Goal: Task Accomplishment & Management: Complete application form

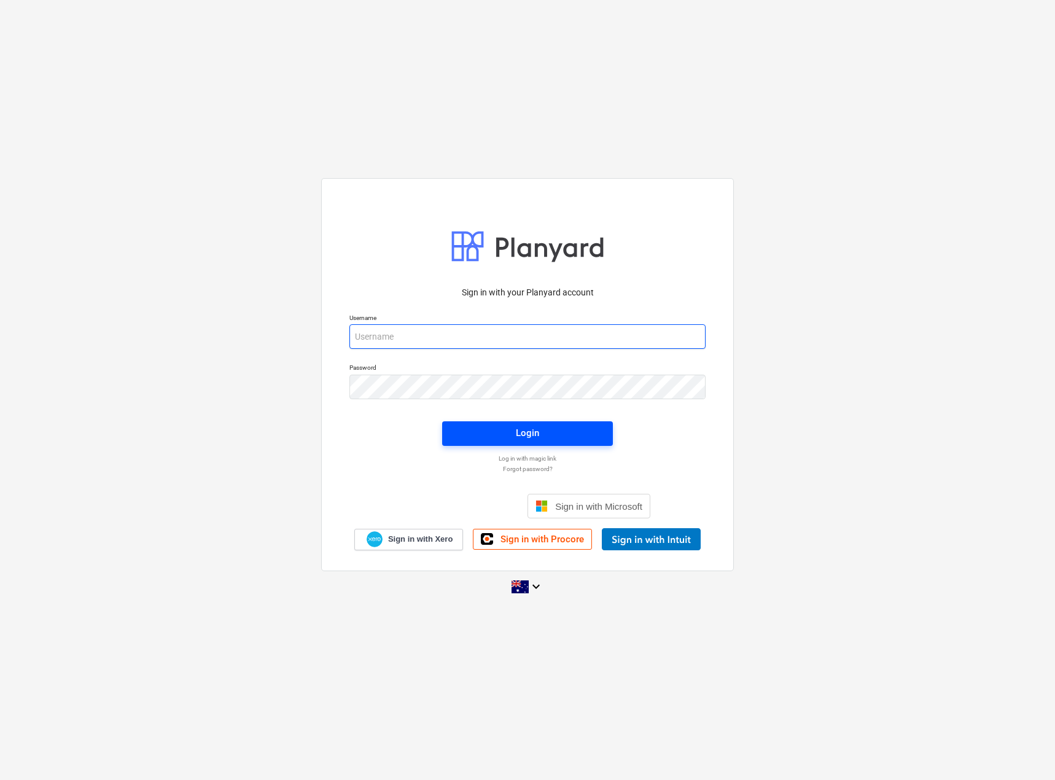
type input "[EMAIL_ADDRESS][DOMAIN_NAME]"
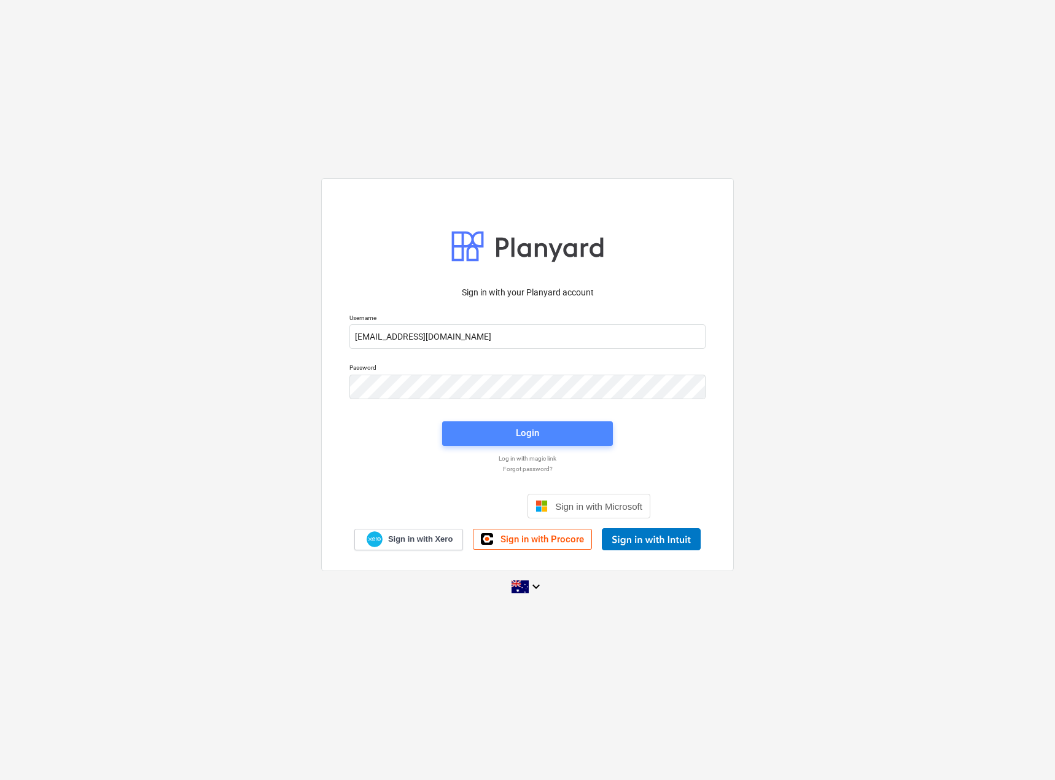
click at [511, 424] on button "Login" at bounding box center [527, 433] width 171 height 25
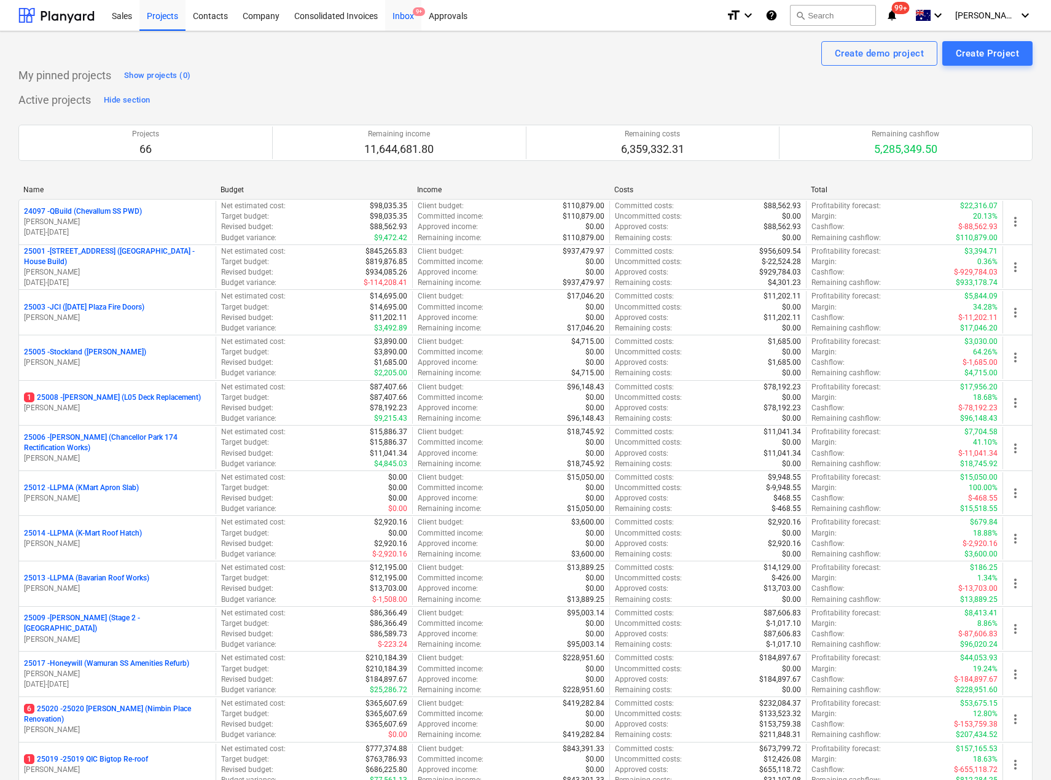
click at [398, 20] on div "Inbox 9+" at bounding box center [403, 14] width 36 height 31
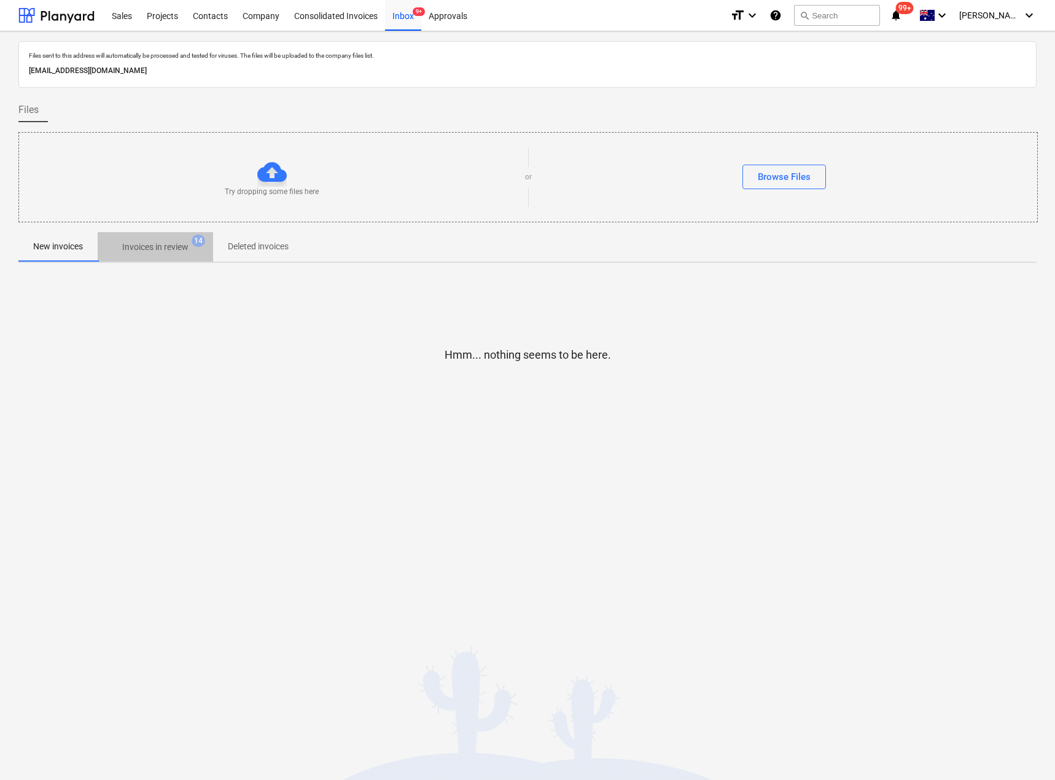
click at [139, 248] on p "Invoices in review" at bounding box center [155, 247] width 66 height 13
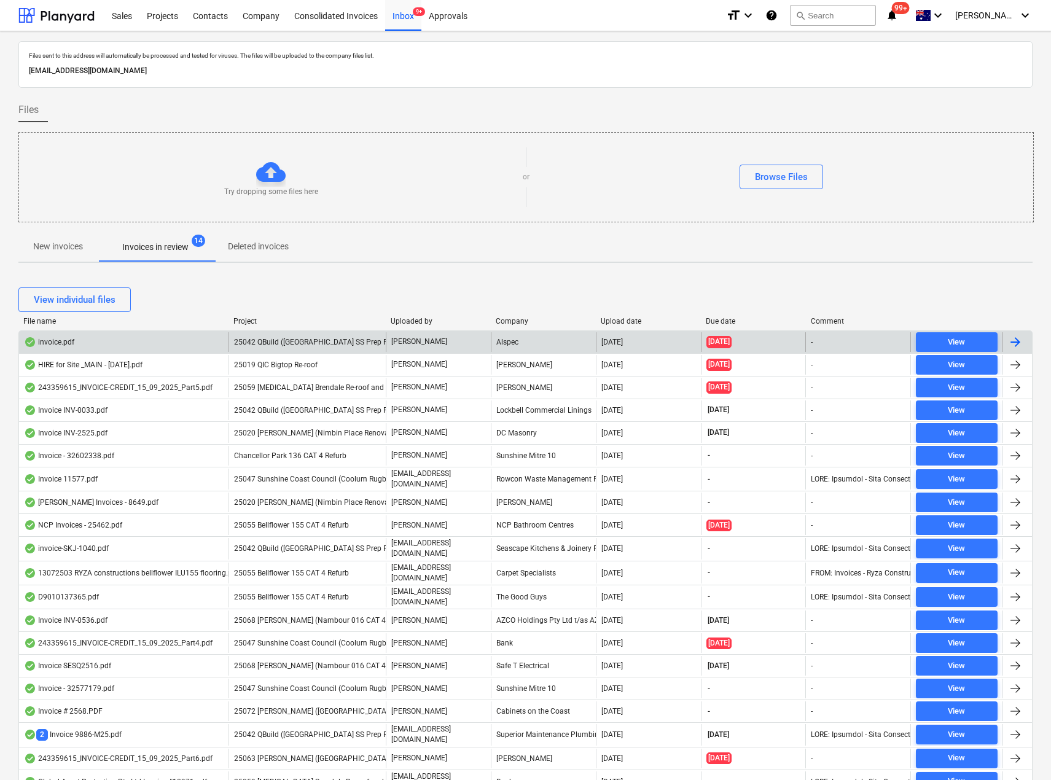
click at [265, 337] on div "25042 QBuild ([GEOGRAPHIC_DATA] SS Prep Reroof)" at bounding box center [307, 342] width 157 height 20
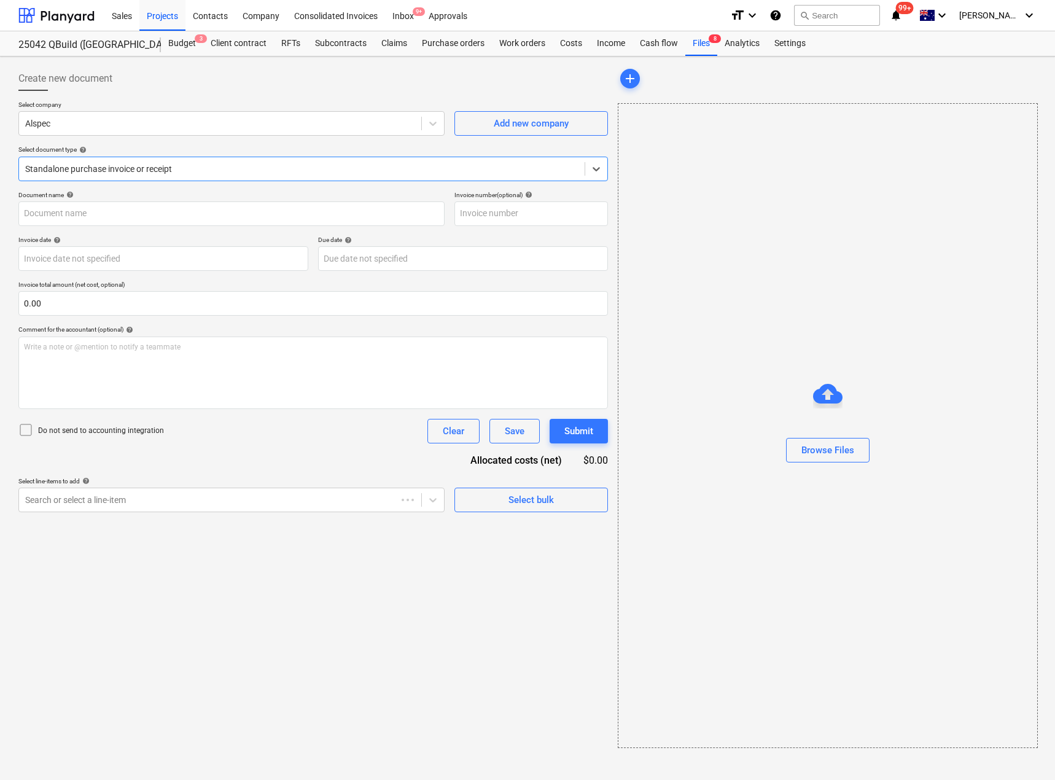
type input "SI00714789"
type input "[DATE]"
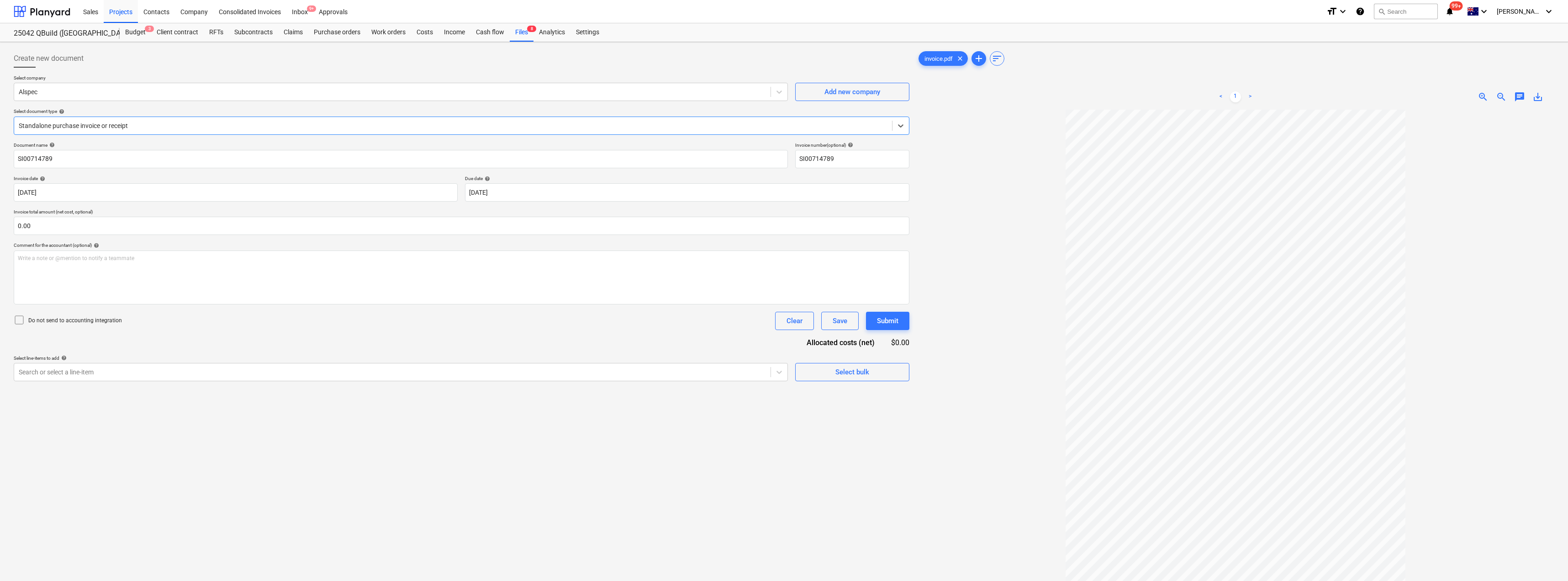
click at [107, 123] on div at bounding box center [453, 126] width 868 height 9
click at [517, 188] on body "Sales Projects Contacts Company Consolidated Invoices Inbox 9+ Approvals format…" at bounding box center [784, 290] width 1568 height 581
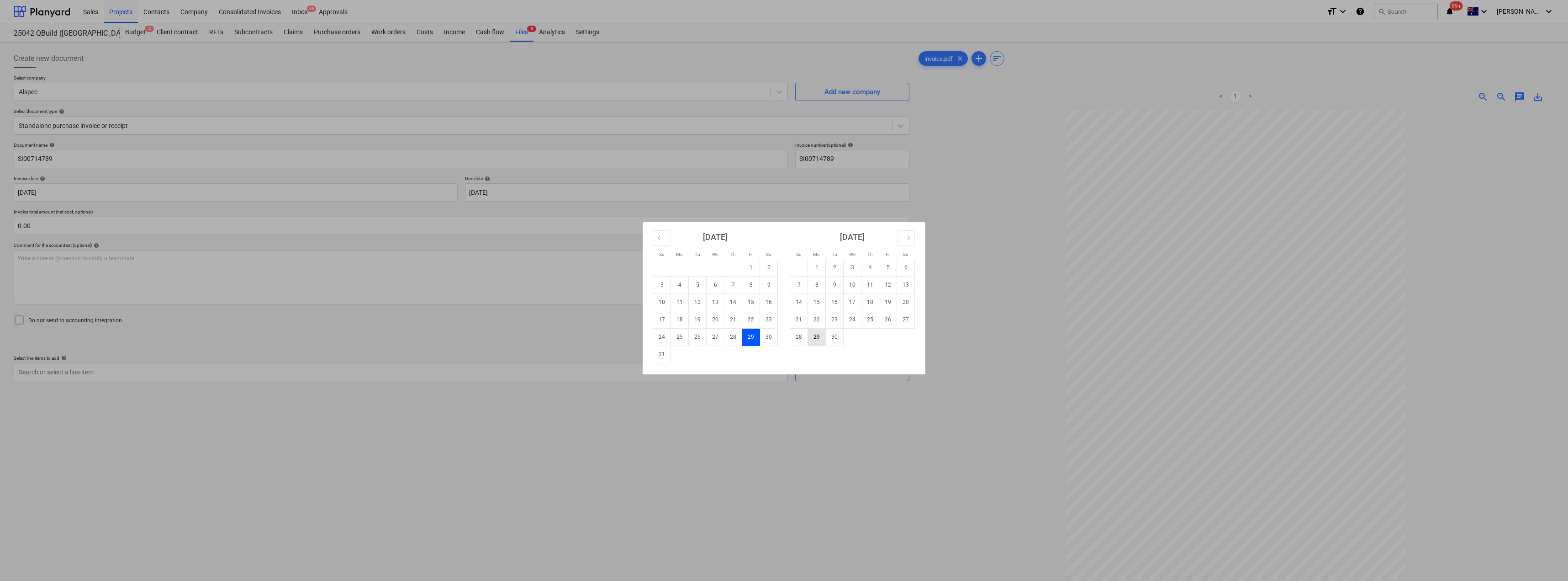
click at [784, 336] on td "29" at bounding box center [817, 336] width 18 height 17
type input "[DATE]"
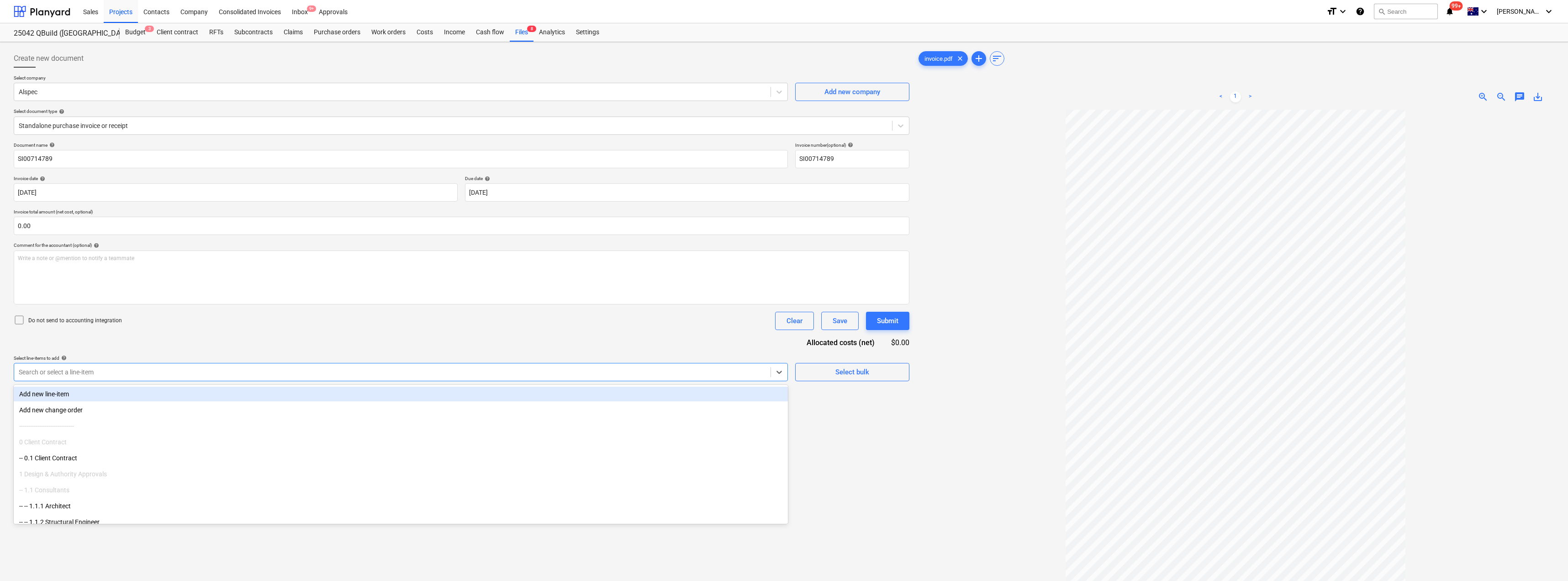
click at [123, 371] on div at bounding box center [392, 372] width 747 height 9
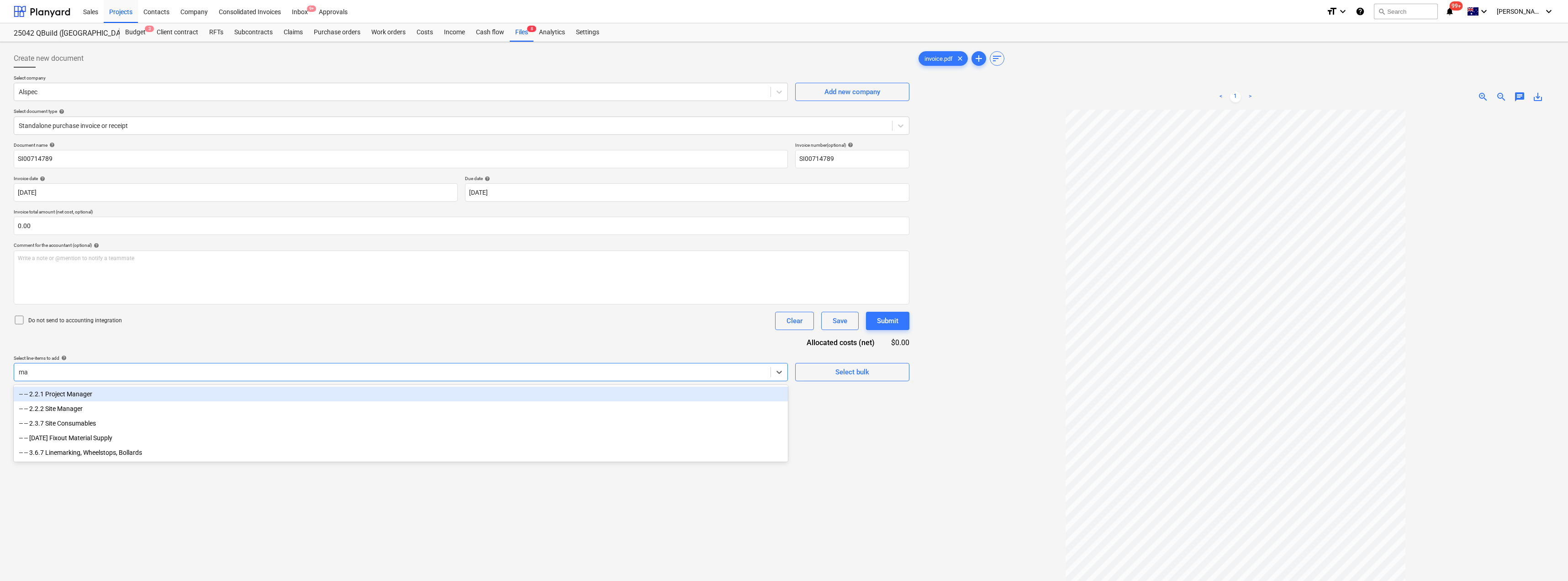
type input "mat"
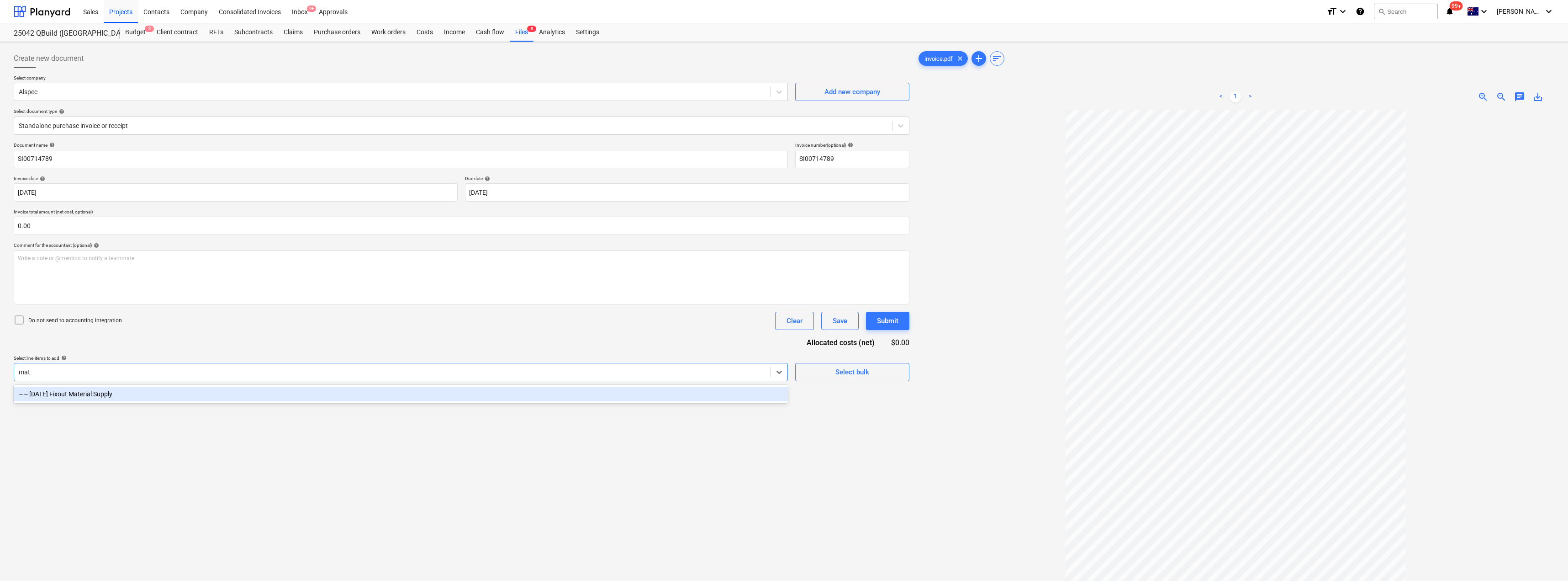
click at [113, 394] on div "-- -- [DATE] Fixout Material Supply" at bounding box center [400, 394] width 774 height 15
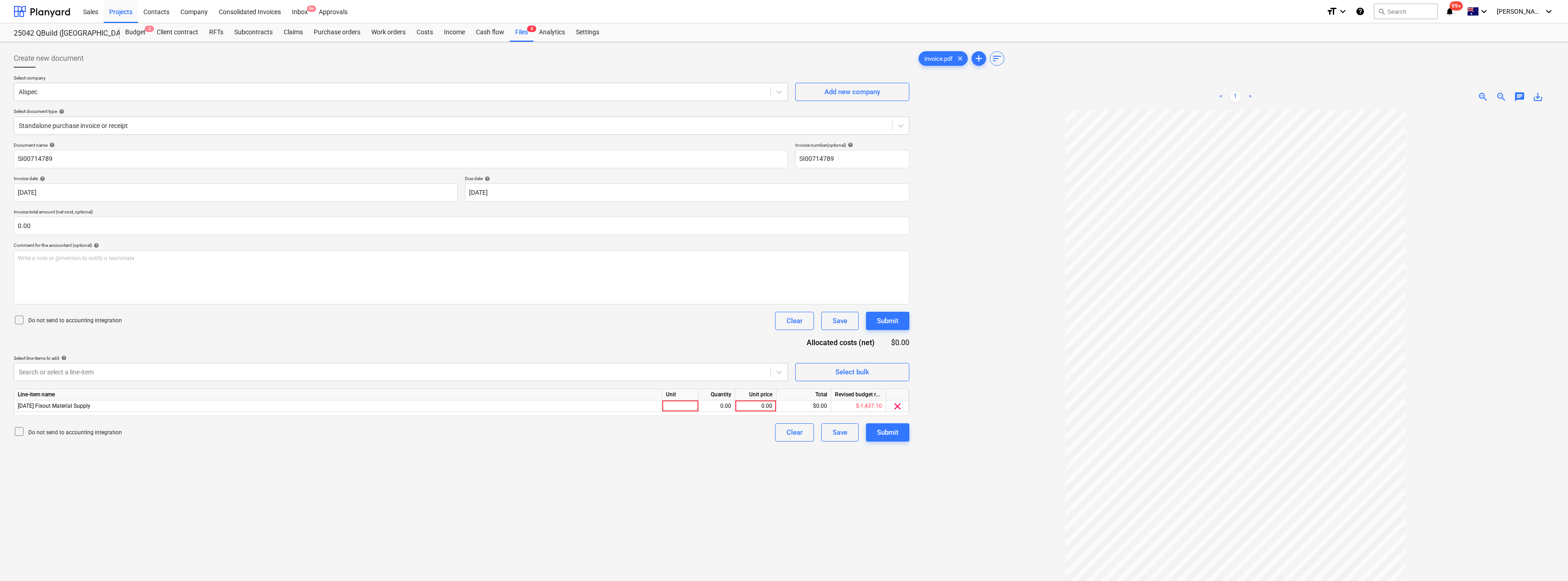
click at [201, 338] on div "Document name help SI00714789 Invoice number (optional) help SI00714789 Invoice…" at bounding box center [461, 292] width 896 height 299
click at [671, 404] on div at bounding box center [680, 405] width 36 height 11
type input "Item"
type input "410.18"
click at [784, 431] on div "Submit" at bounding box center [888, 432] width 22 height 12
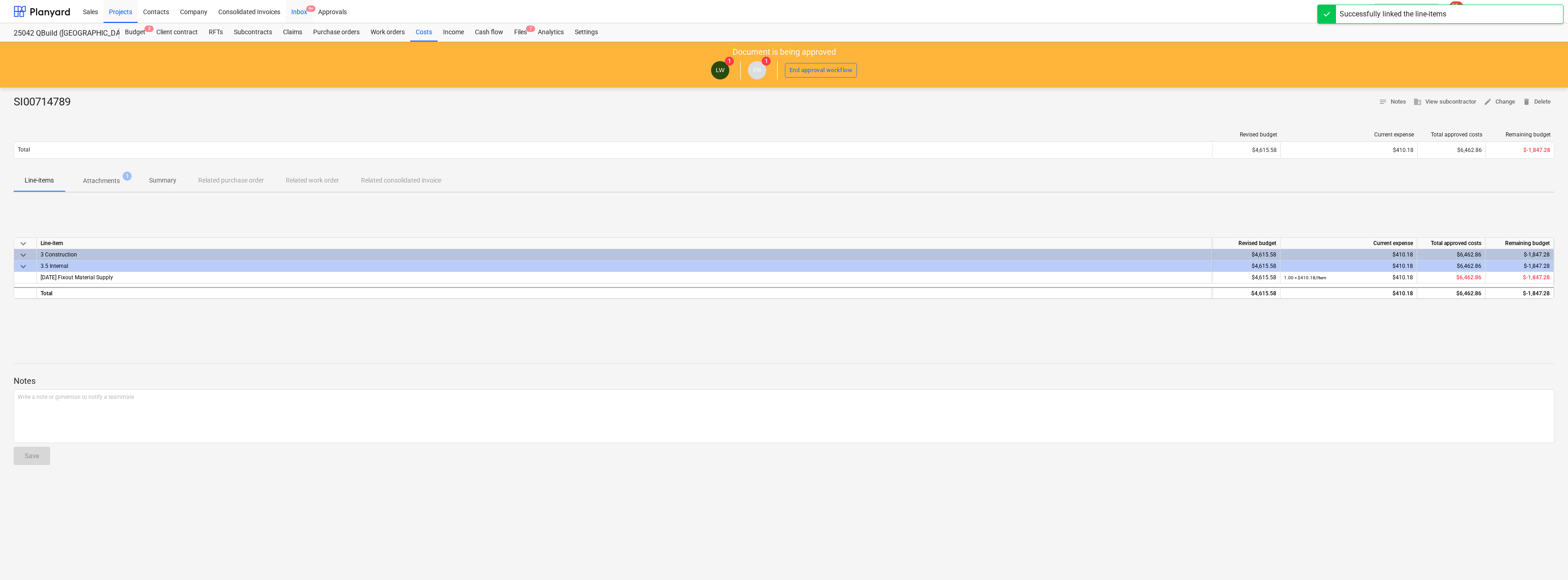
click at [301, 10] on div "Inbox 9+" at bounding box center [299, 10] width 27 height 23
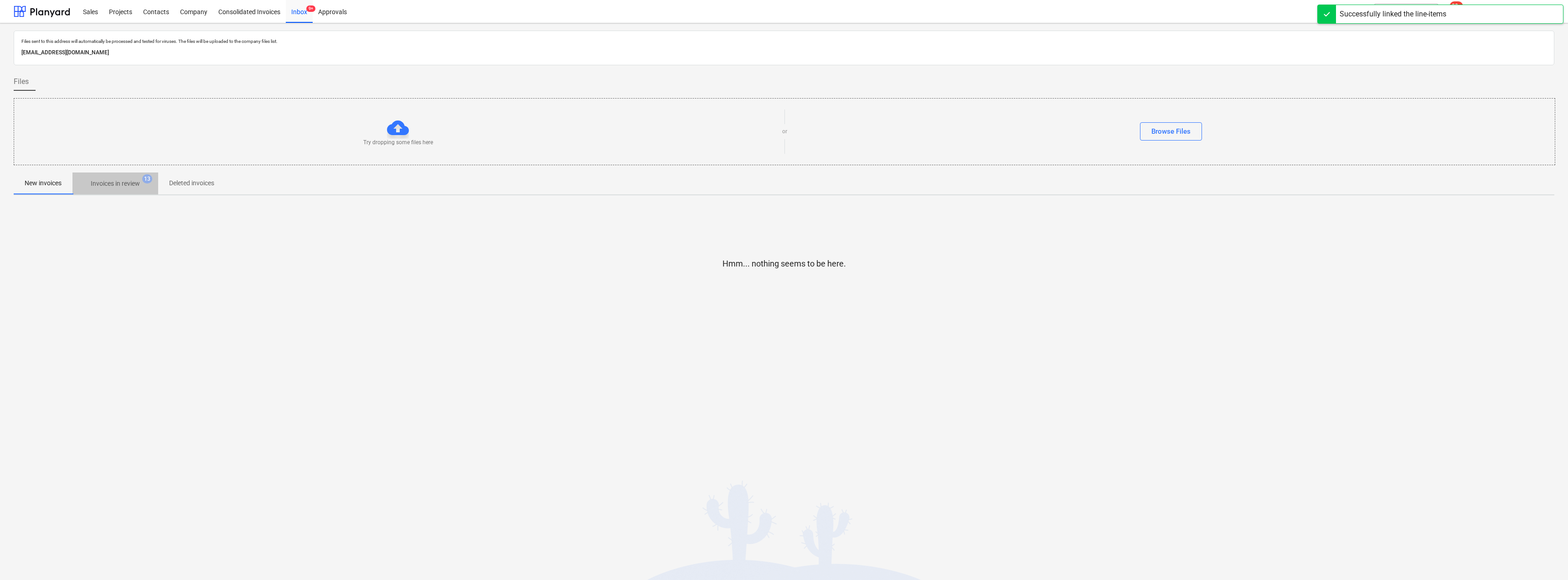
click at [111, 182] on p "Invoices in review" at bounding box center [115, 183] width 49 height 10
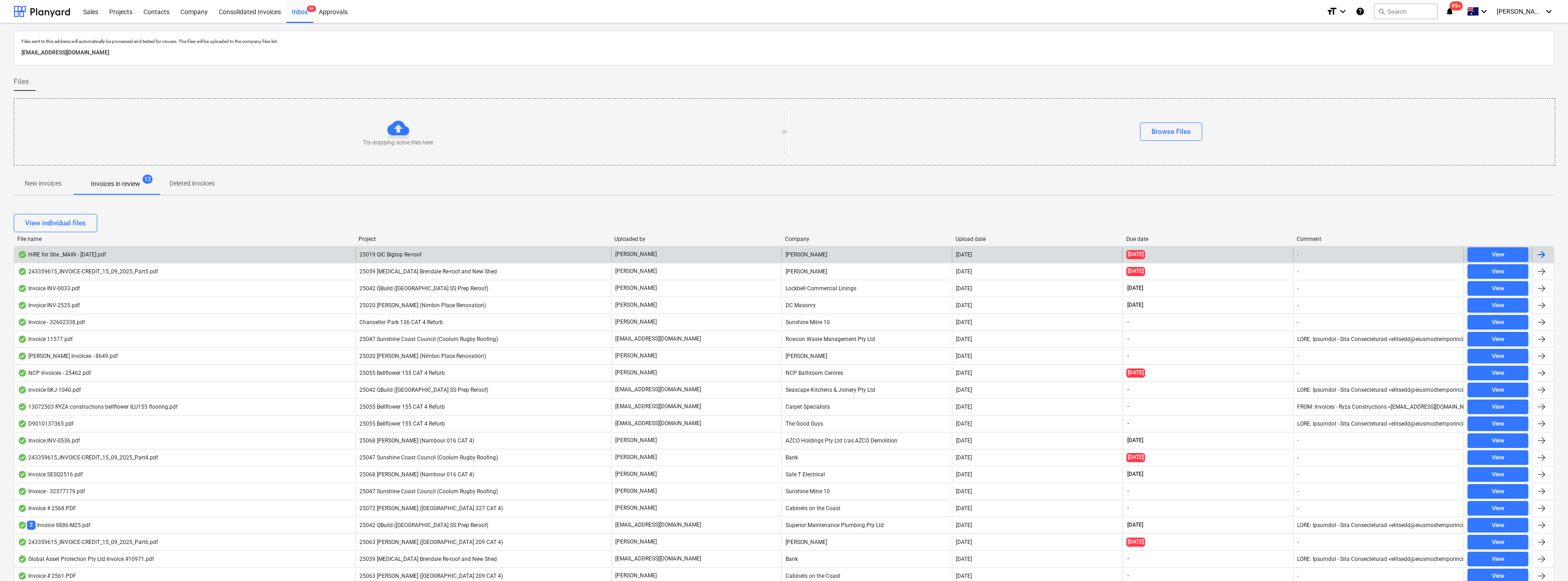
click at [173, 251] on div "HIRE for Site _MAIN - [DATE].pdf" at bounding box center [184, 254] width 341 height 15
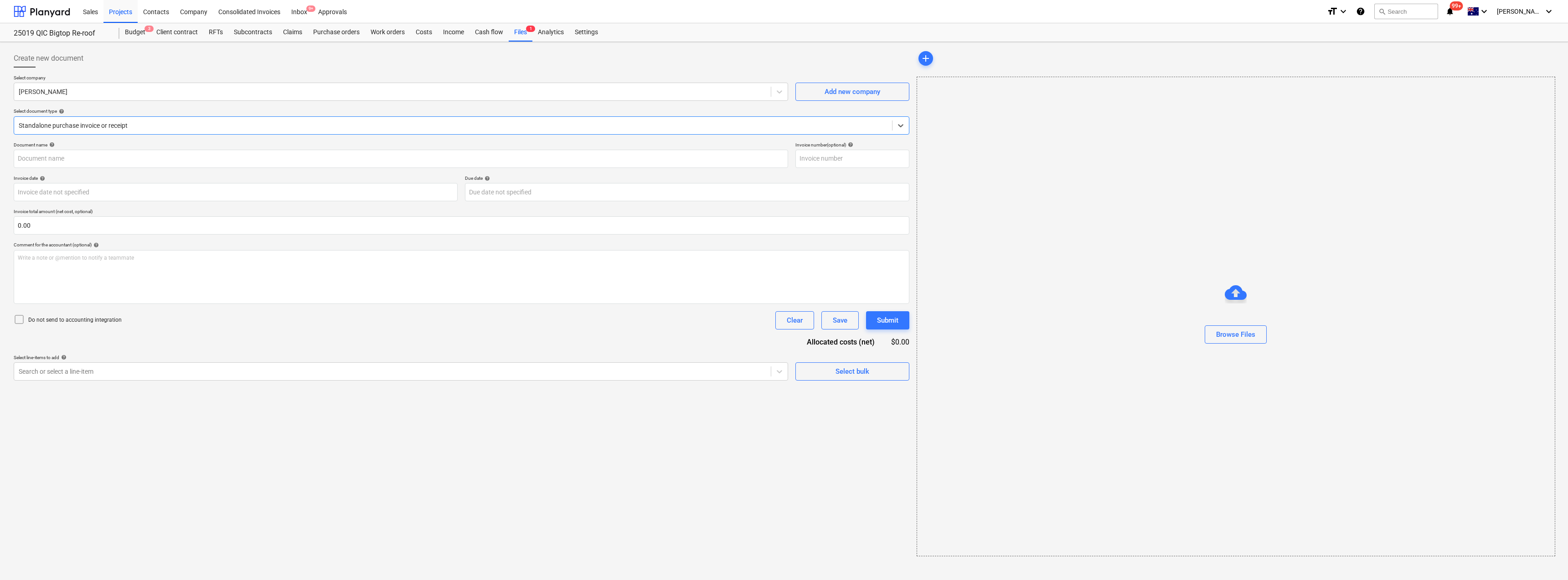
type input "100365402"
type input "[DATE]"
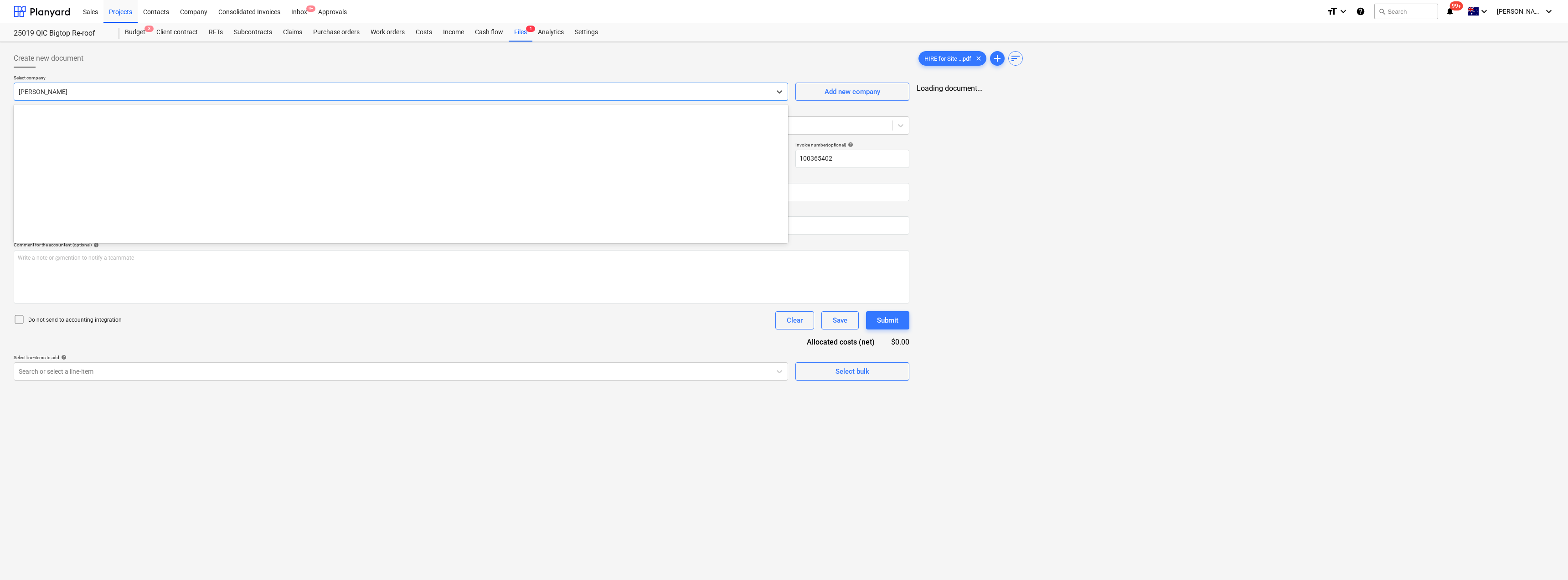
click at [132, 94] on div at bounding box center [393, 91] width 748 height 9
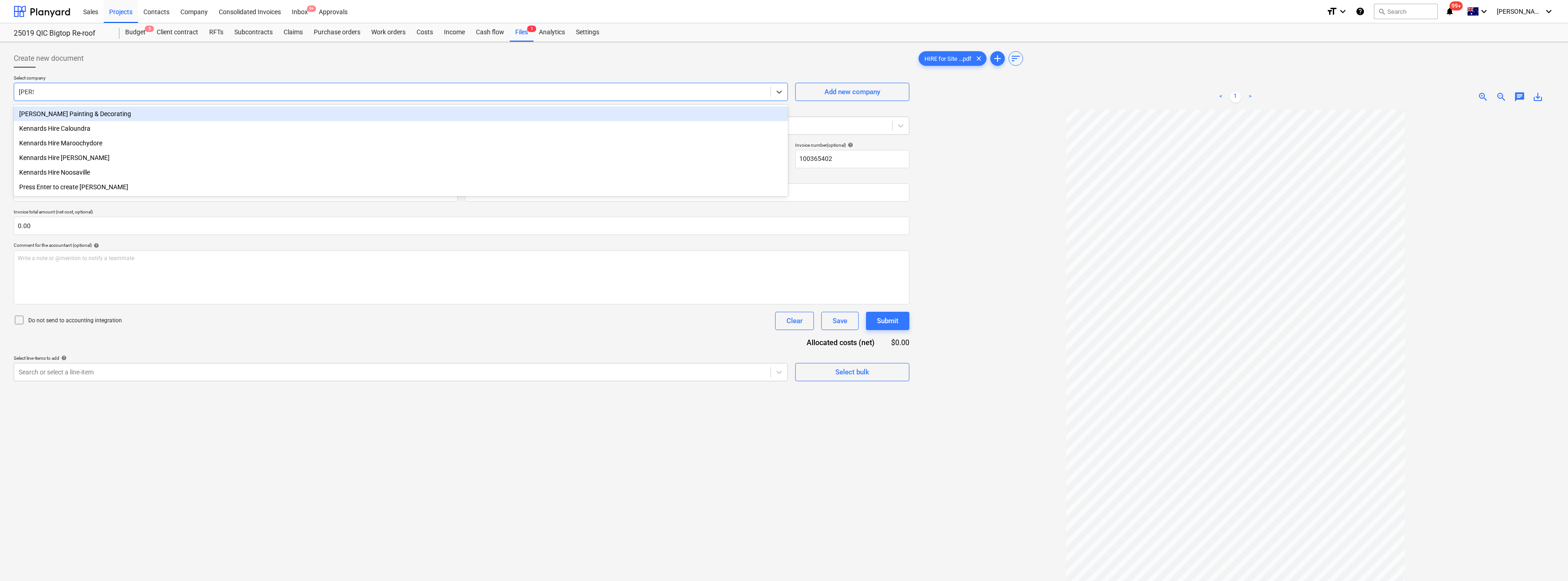
type input "kenna"
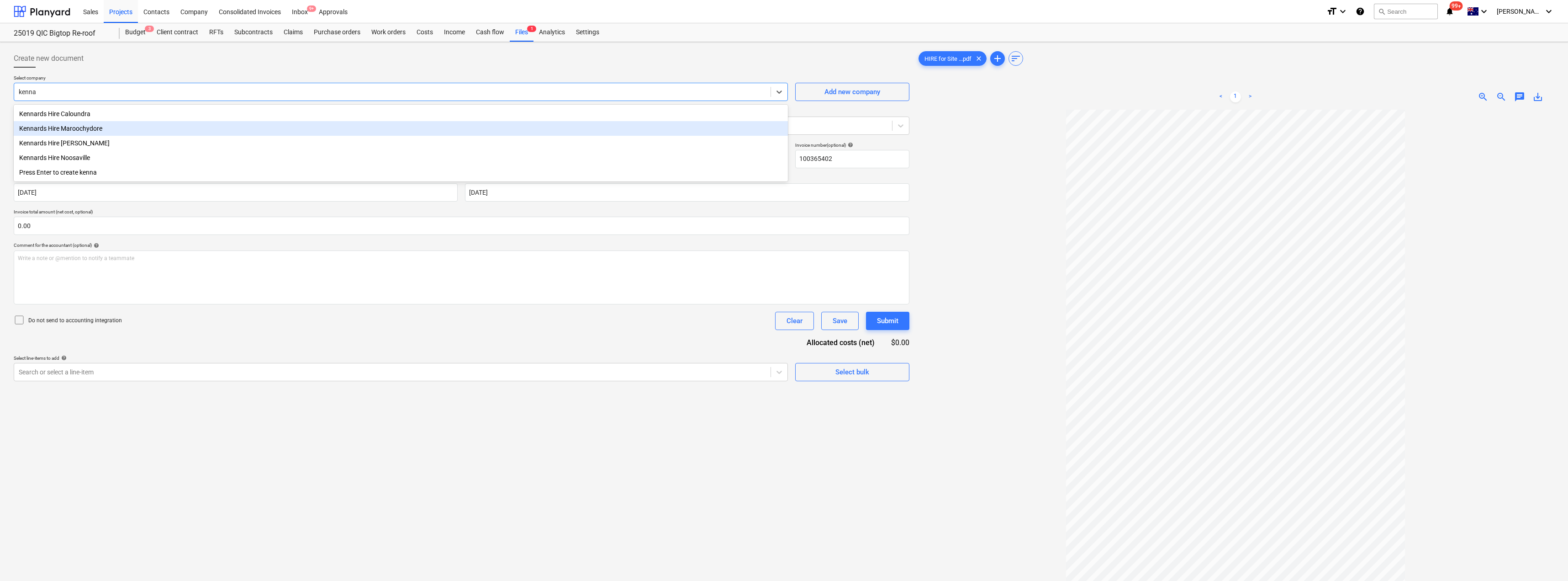
click at [101, 130] on div "Kennards Hire Maroochydore" at bounding box center [400, 129] width 774 height 15
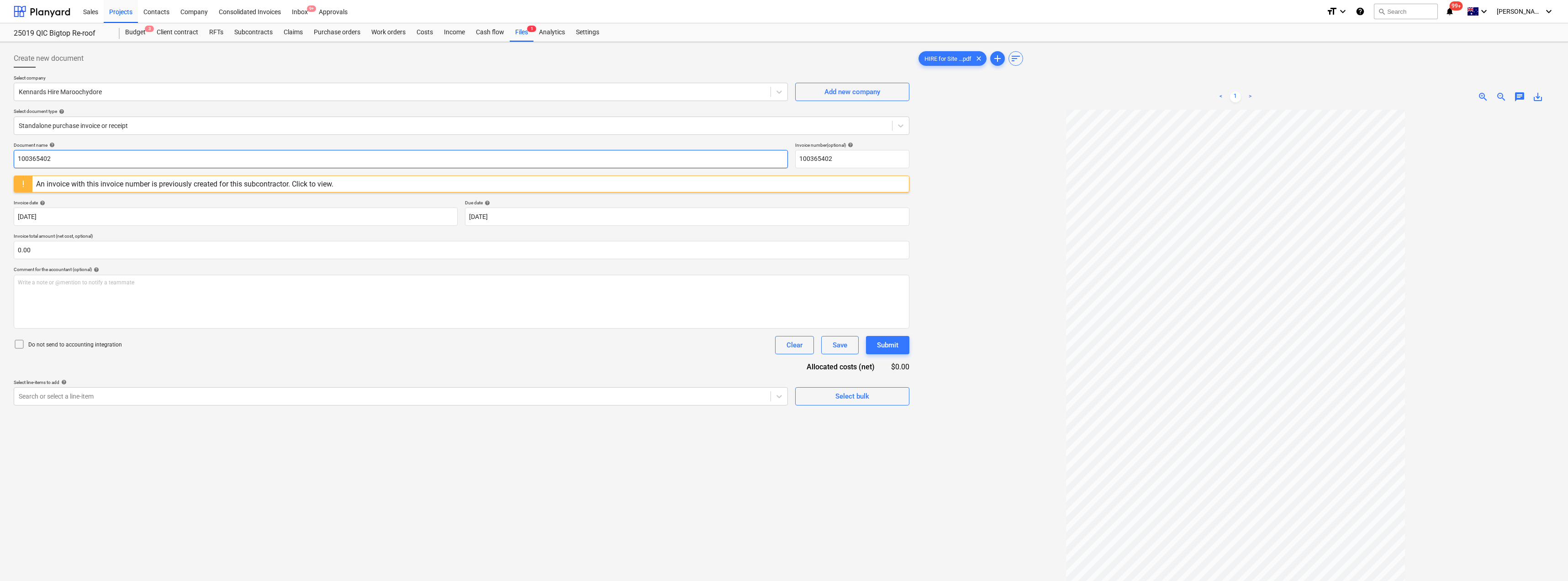
drag, startPoint x: 95, startPoint y: 154, endPoint x: 0, endPoint y: 149, distance: 95.1
click at [0, 147] on div "Create new document Select company Kennards Hire Maroochydore Add new company S…" at bounding box center [784, 357] width 1568 height 630
drag, startPoint x: 81, startPoint y: 159, endPoint x: 9, endPoint y: 155, distance: 72.1
click at [10, 155] on div "Create new document Select company Kennards Hire Maroochydore Add new company S…" at bounding box center [462, 356] width 903 height 623
type input "27742154"
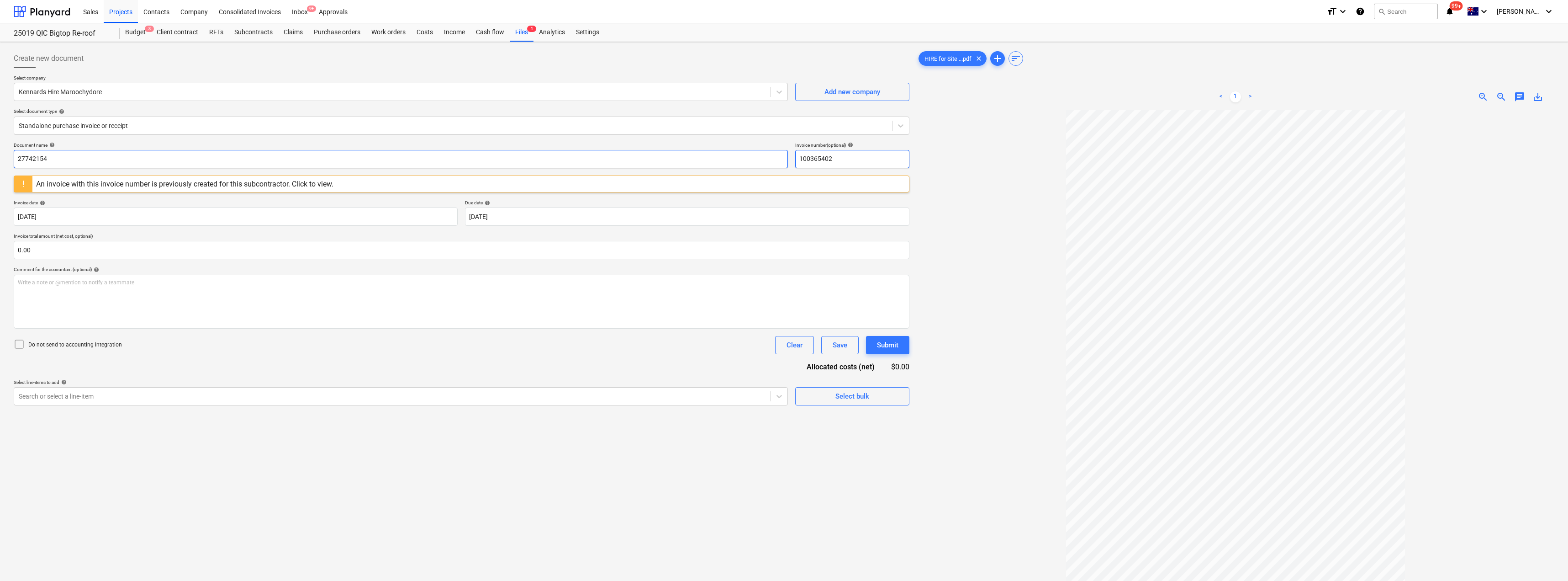
drag, startPoint x: 851, startPoint y: 159, endPoint x: 780, endPoint y: 159, distance: 71.0
click at [780, 159] on div "Document name help 27742154 Invoice number (optional) help 100365402" at bounding box center [461, 155] width 896 height 26
paste input "27742154"
type input "27742154"
click at [784, 167] on div at bounding box center [1236, 387] width 638 height 555
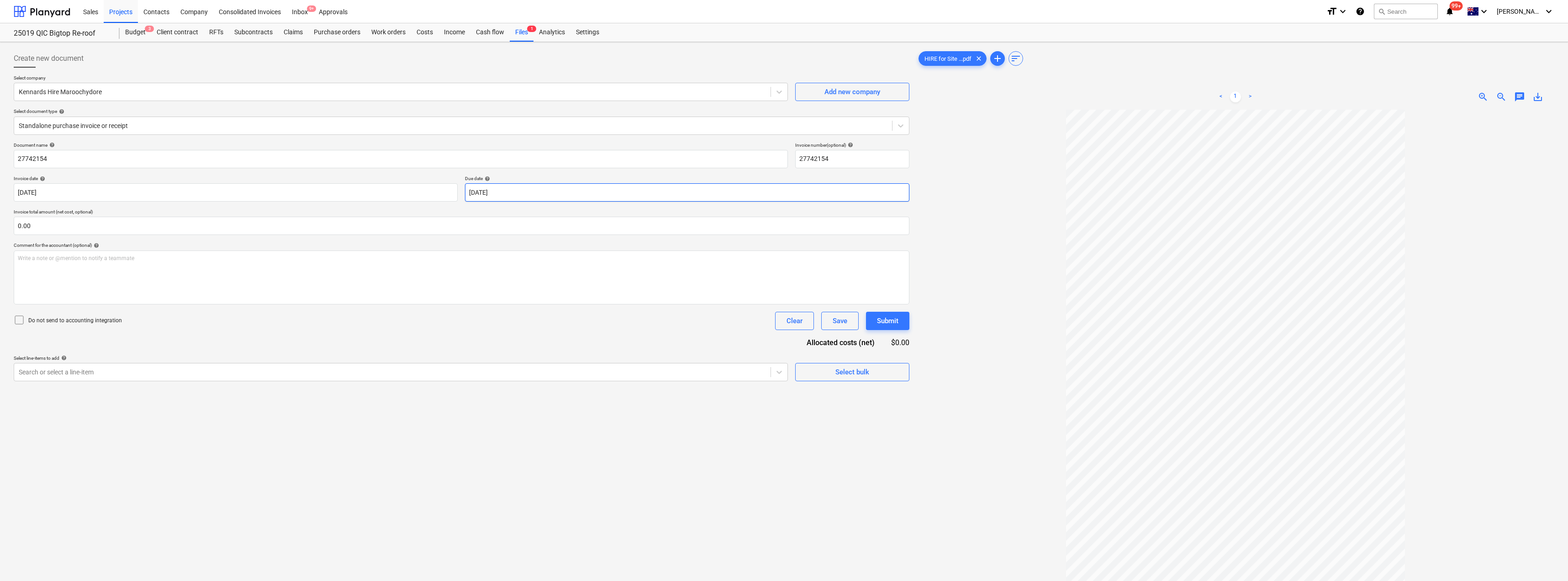
click at [504, 193] on body "Sales Projects Contacts Company Consolidated Invoices Inbox 9+ Approvals format…" at bounding box center [784, 290] width 1568 height 581
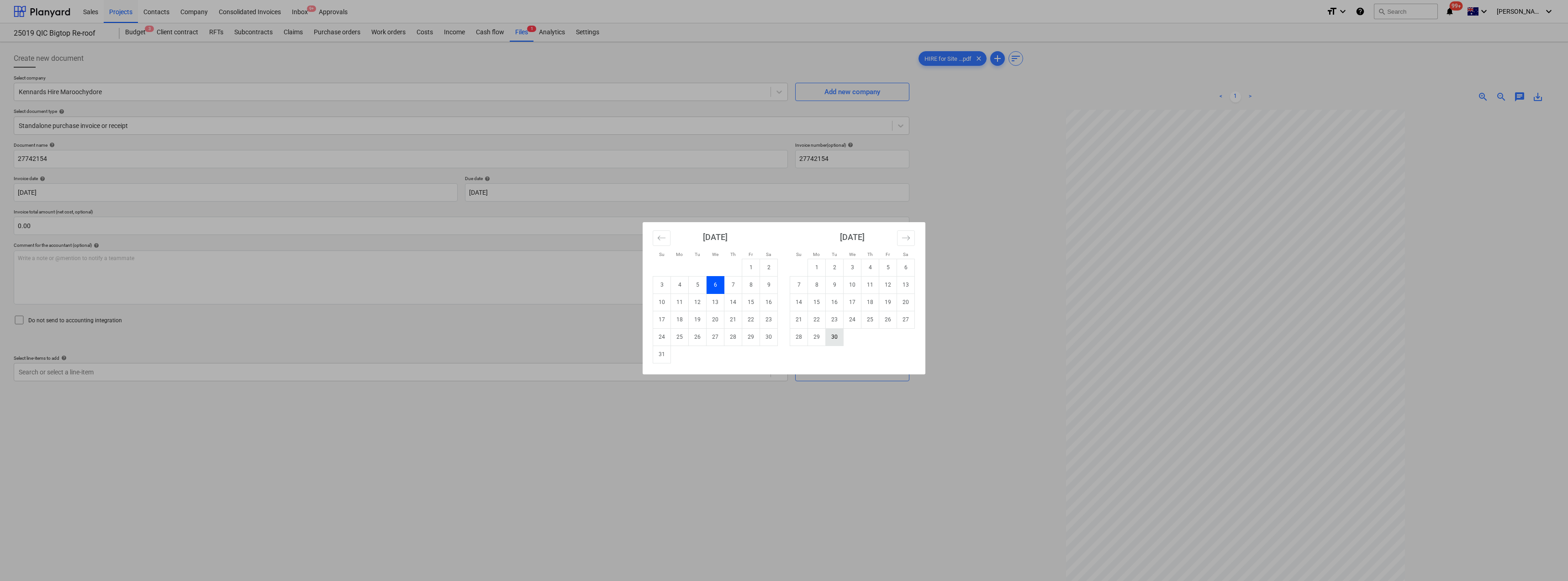
click at [784, 337] on td "30" at bounding box center [835, 336] width 18 height 17
type input "[DATE]"
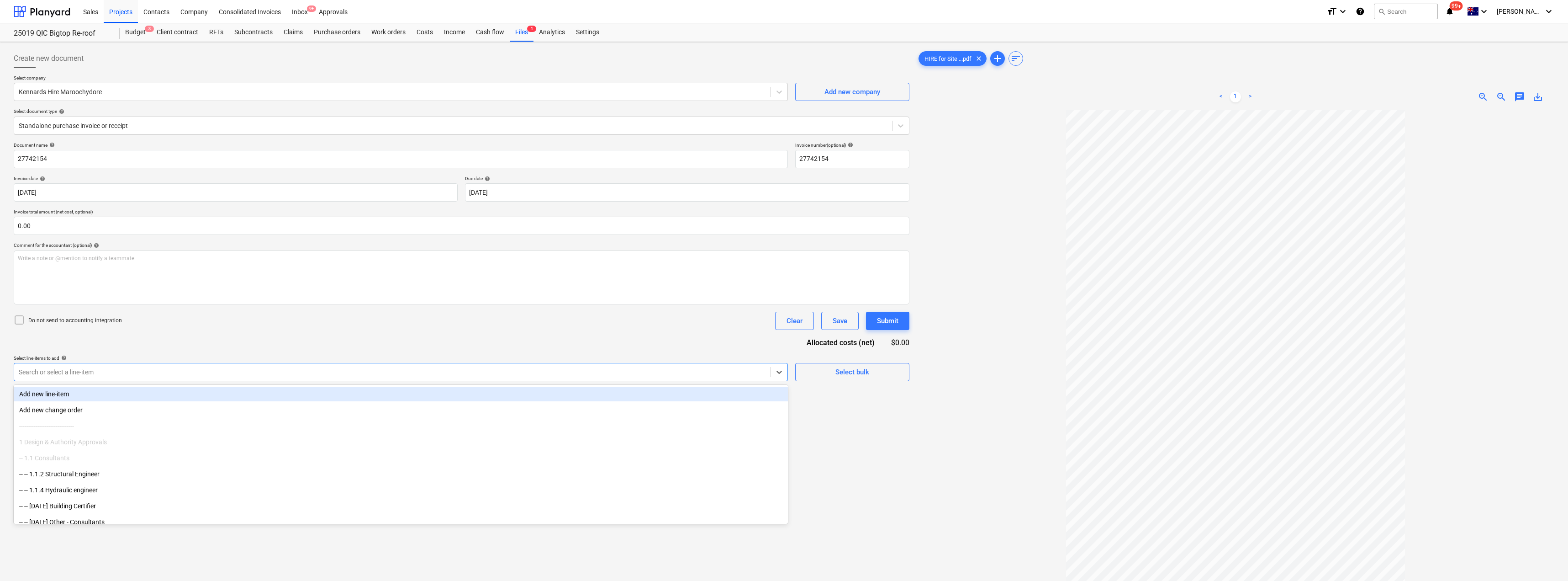
click at [339, 368] on div at bounding box center [392, 372] width 747 height 9
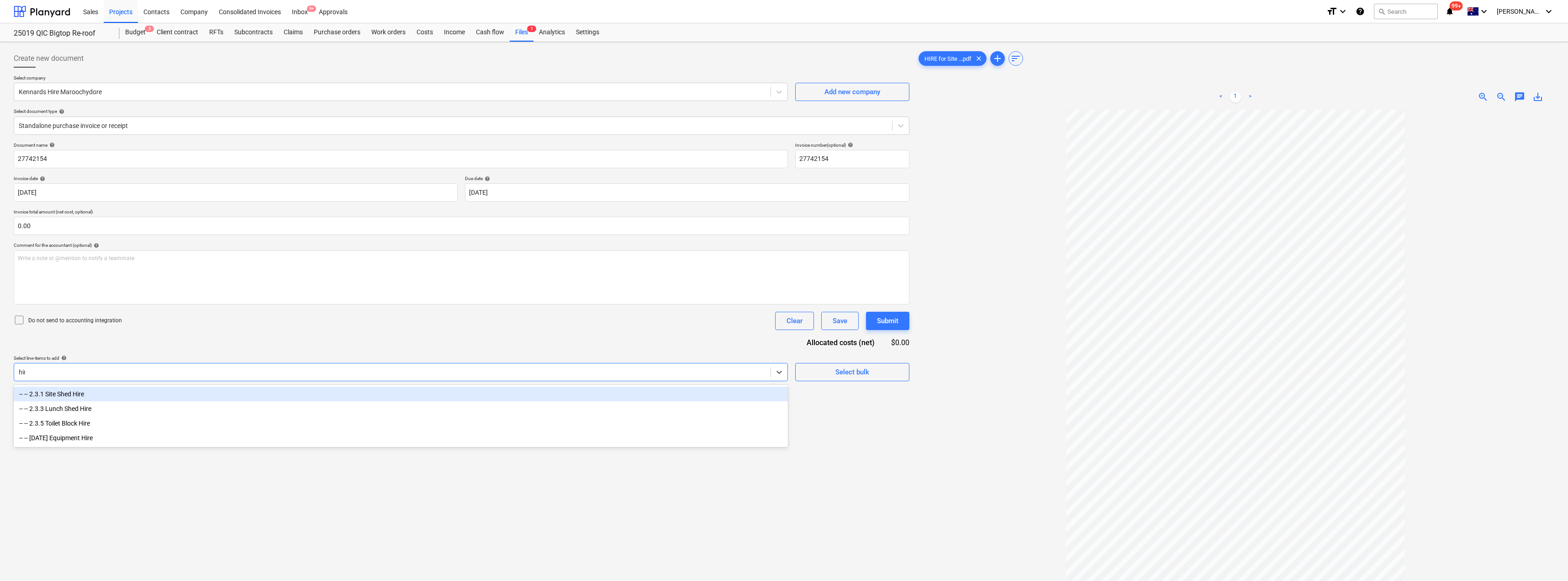
type input "hire"
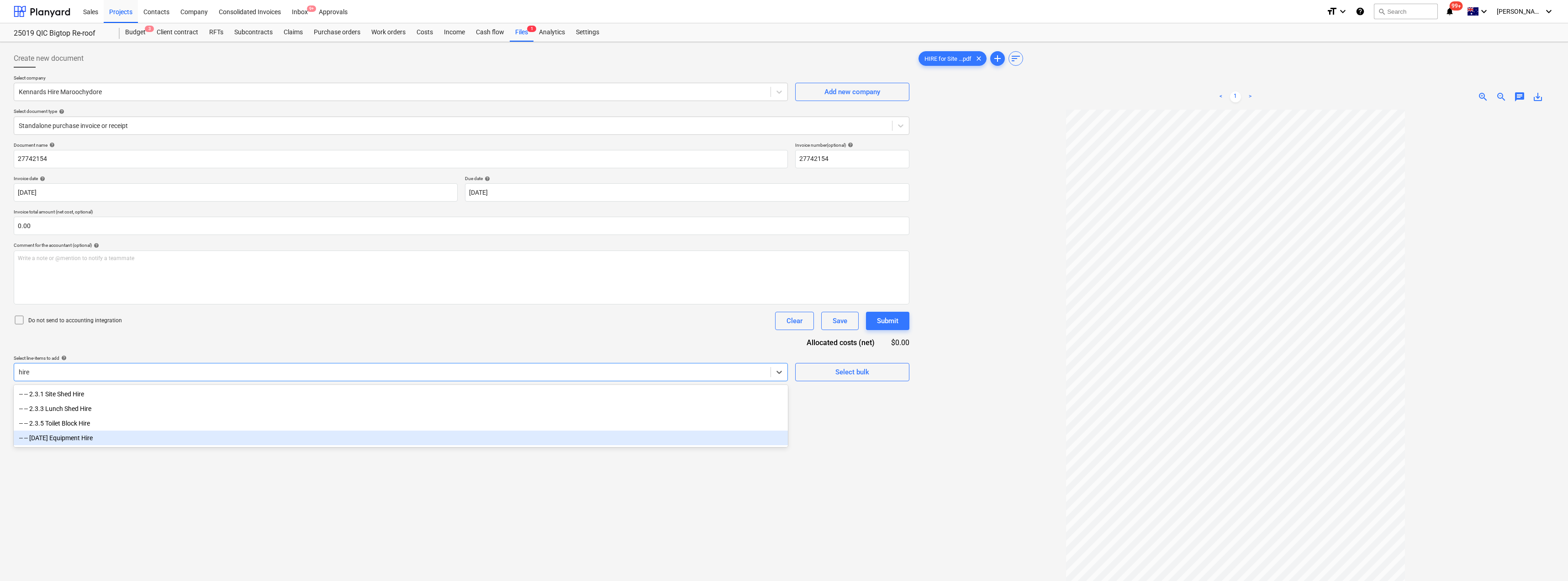
click at [79, 437] on div "-- -- [DATE] Equipment Hire" at bounding box center [400, 438] width 774 height 15
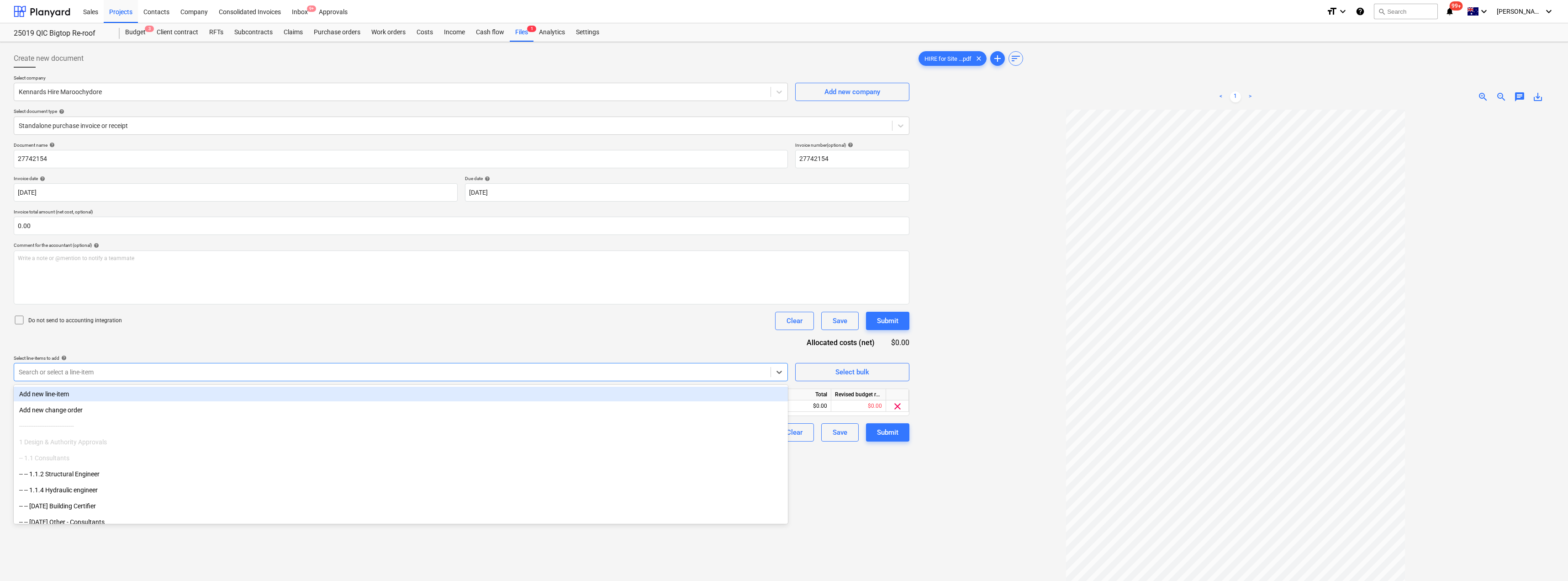
click at [209, 333] on div "Document name help 27742154 Invoice number (optional) help 27742154 Invoice dat…" at bounding box center [461, 292] width 896 height 299
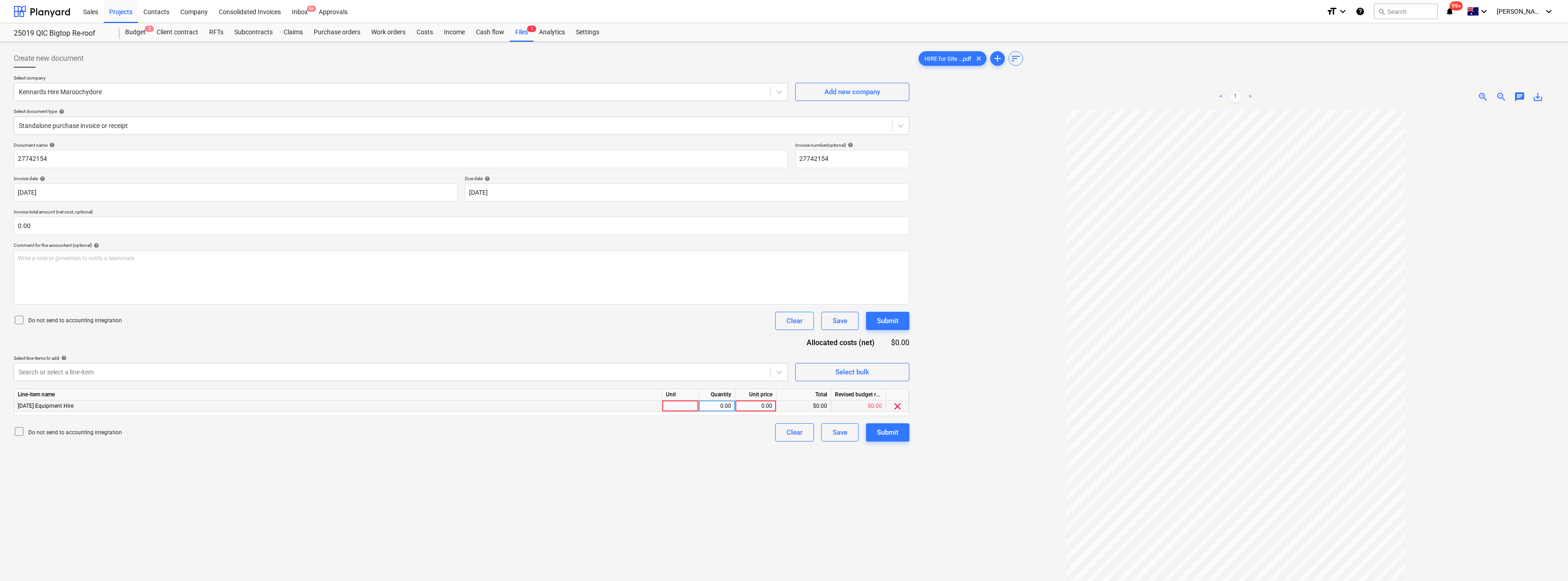
click at [691, 405] on div at bounding box center [680, 405] width 36 height 11
type input "Item"
type input "44.56"
click at [784, 428] on div "Submit" at bounding box center [888, 432] width 22 height 12
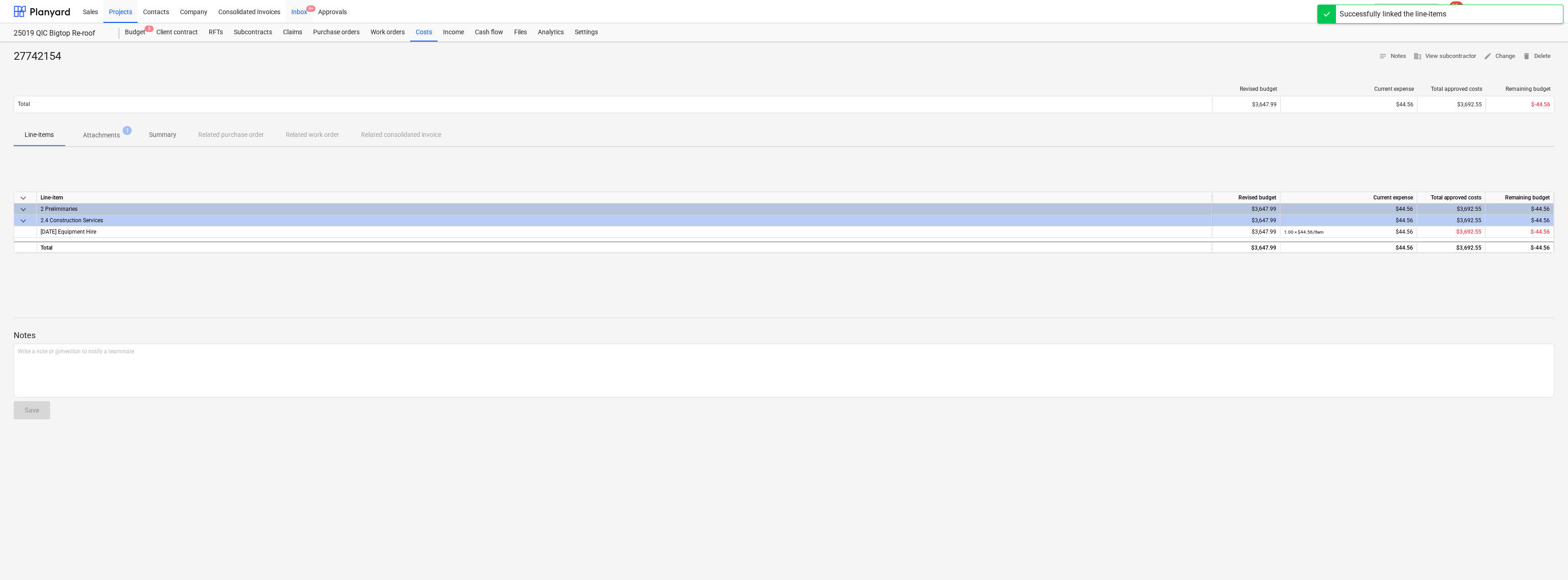
click at [298, 11] on div "Inbox 9+" at bounding box center [299, 10] width 27 height 23
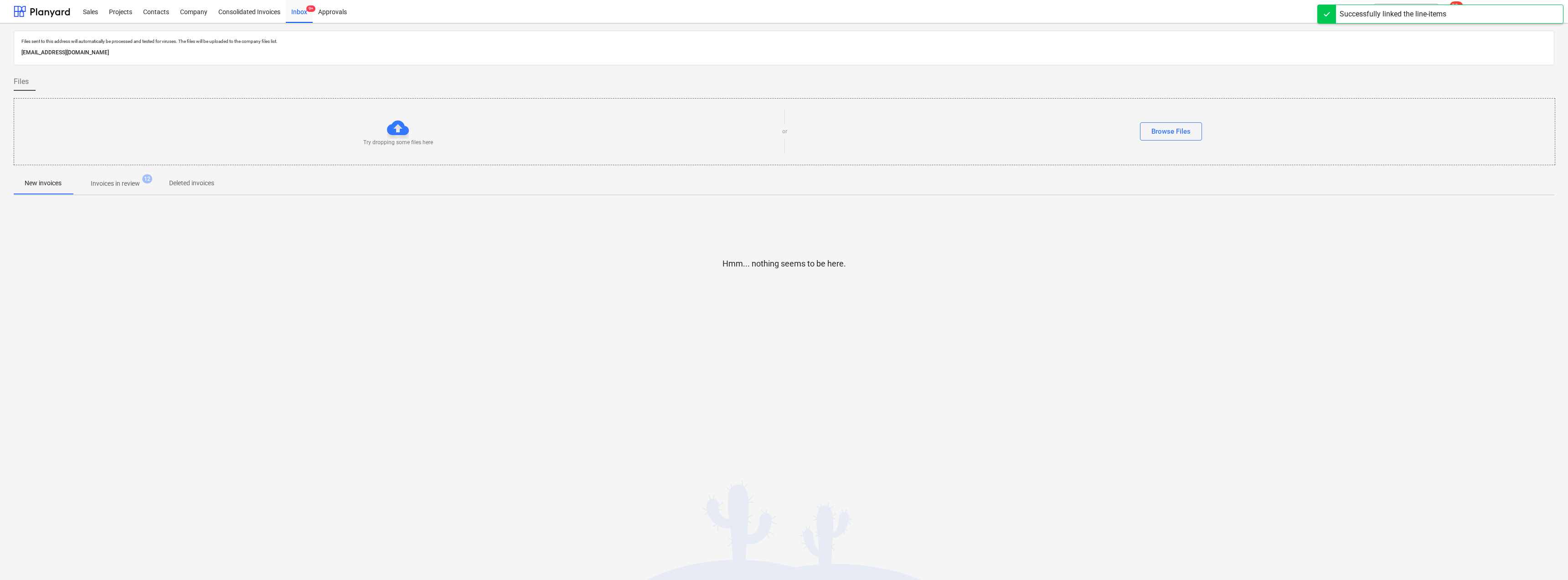
click at [125, 183] on p "Invoices in review" at bounding box center [115, 183] width 49 height 10
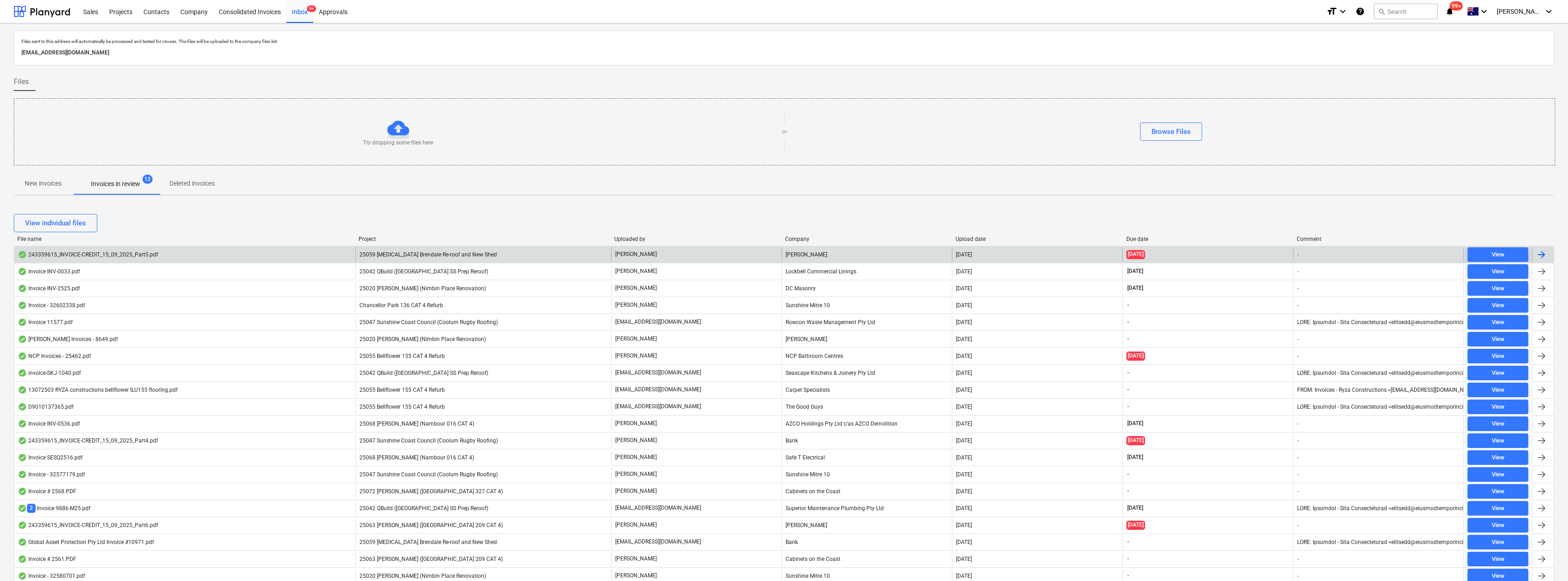
click at [398, 249] on div "25059 [MEDICAL_DATA] Brendale Re-roof and New Shed" at bounding box center [483, 254] width 256 height 15
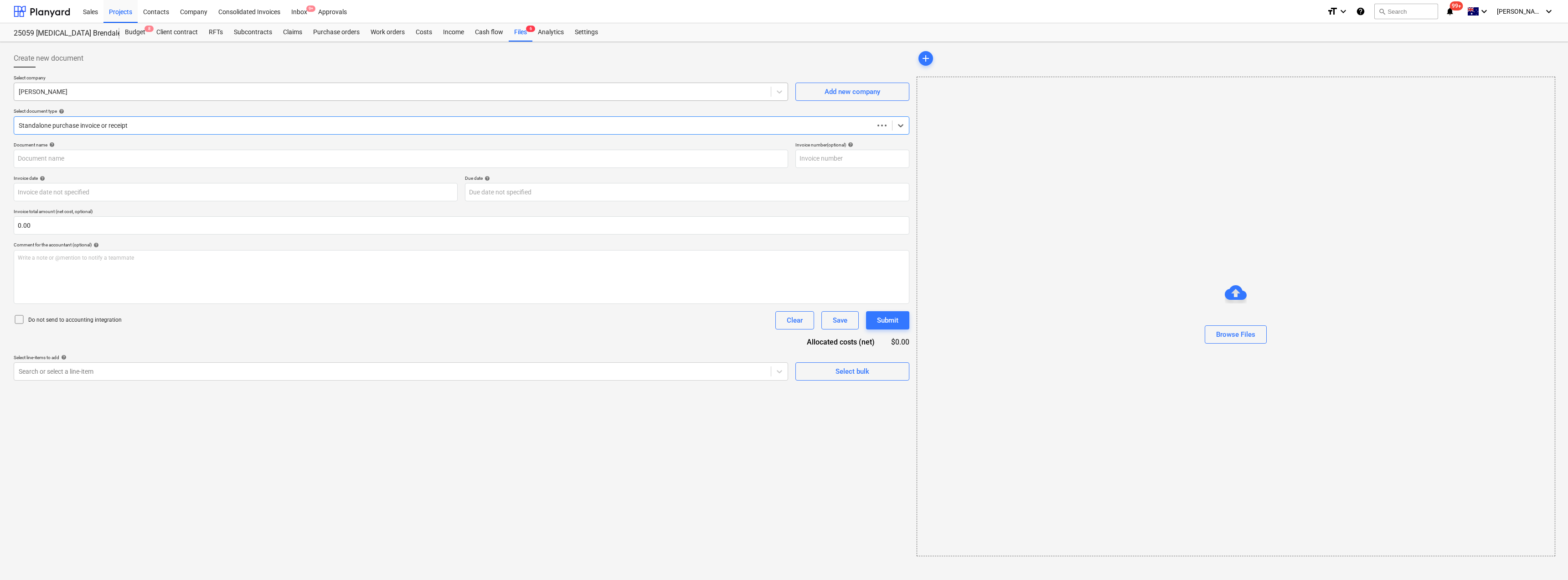
type input "243359615"
type input "[DATE]"
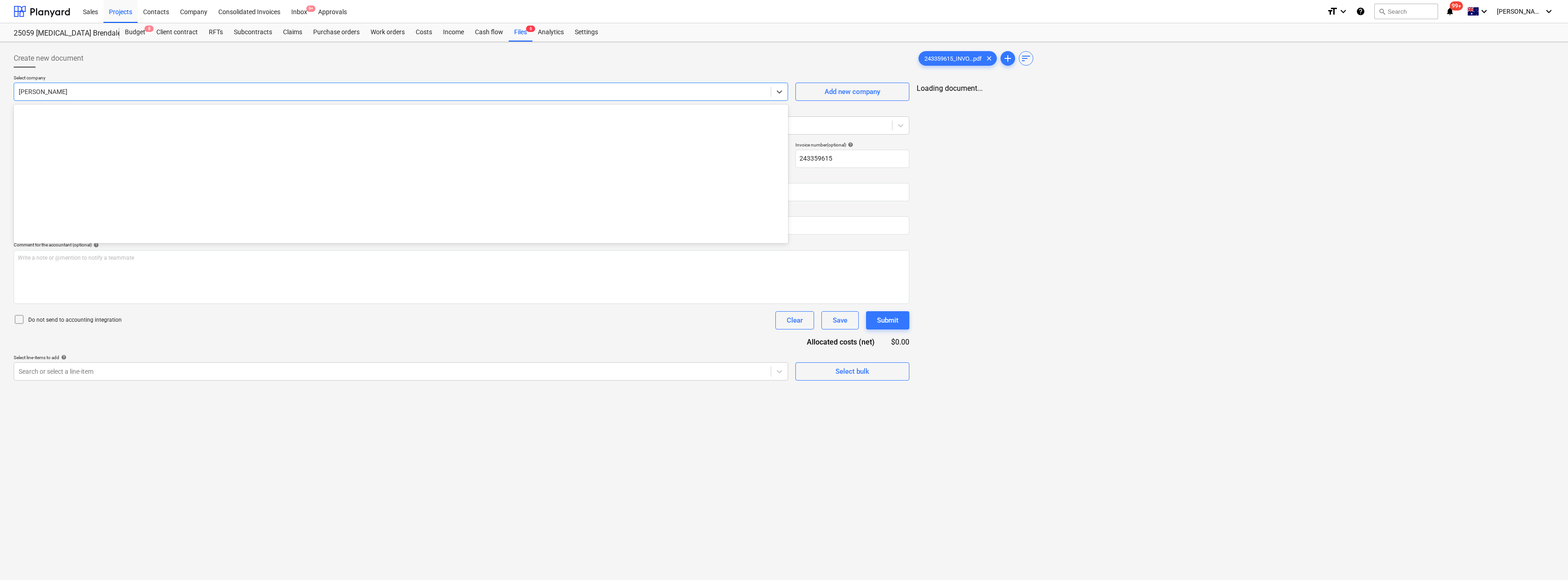
click at [137, 95] on div at bounding box center [393, 91] width 748 height 9
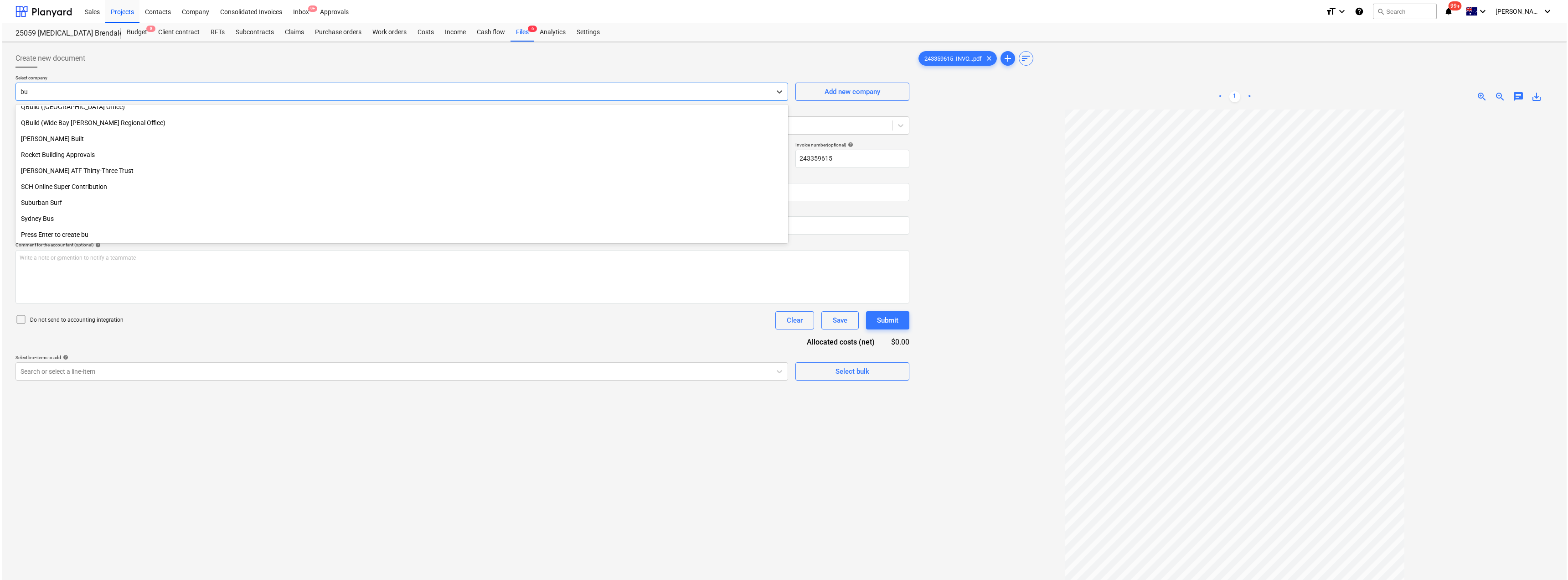
scroll to position [518, 0]
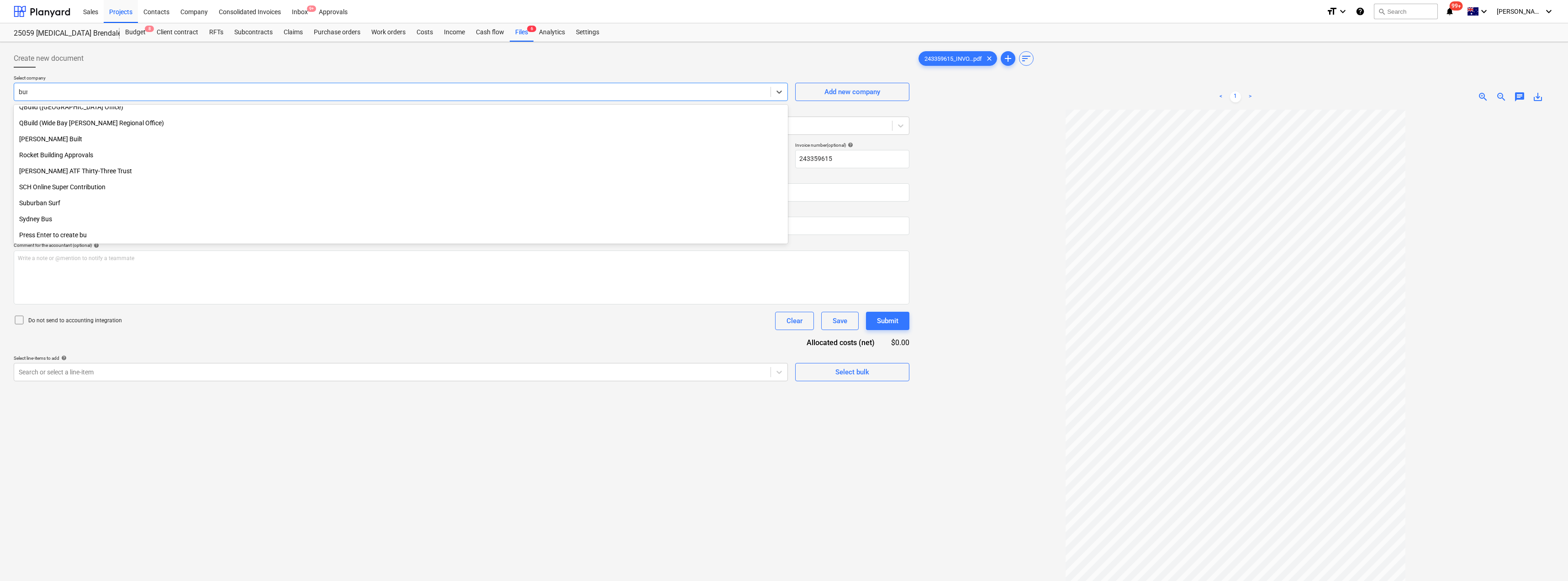
type input "[PERSON_NAME]"
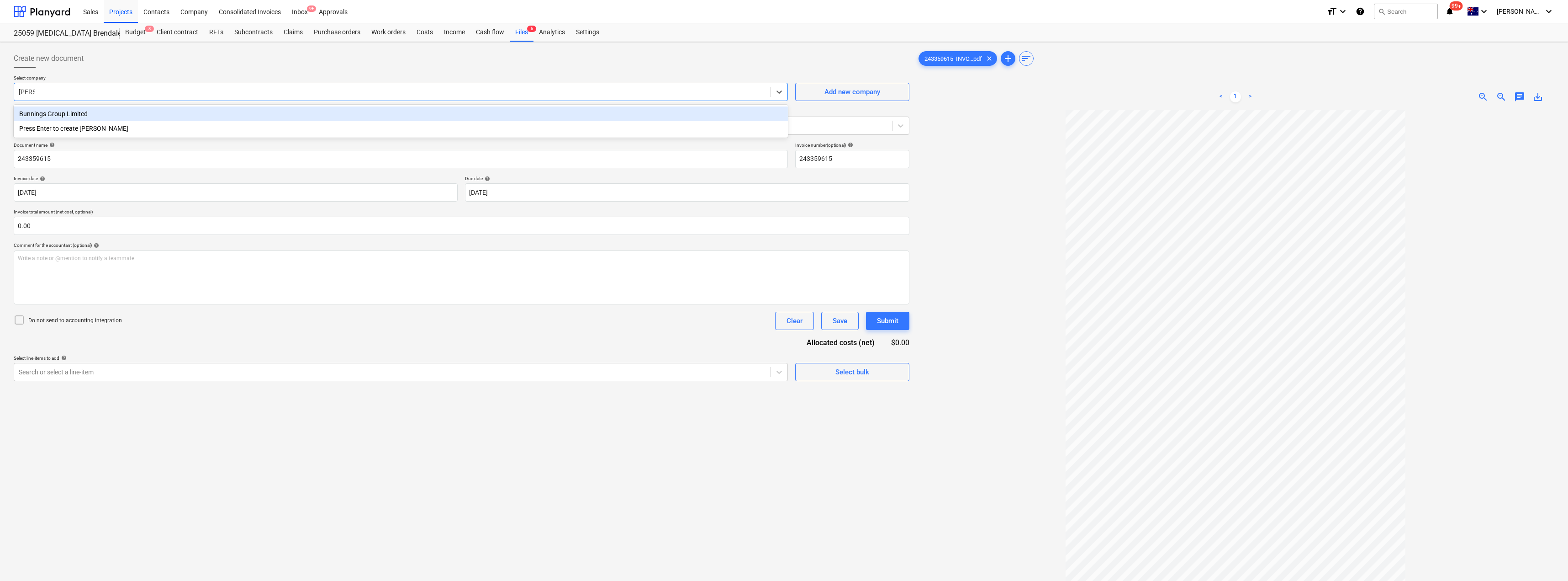
click at [181, 117] on div "Bunnings Group Limited" at bounding box center [400, 114] width 774 height 15
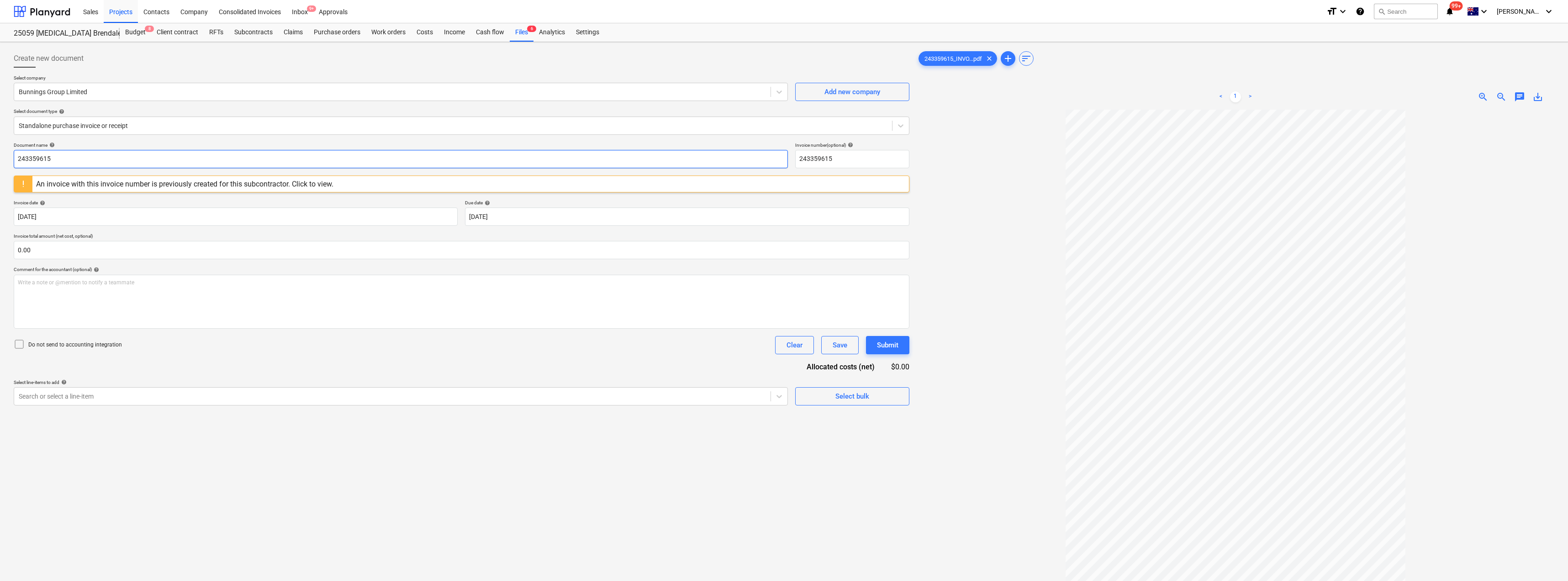
drag, startPoint x: 22, startPoint y: 158, endPoint x: 0, endPoint y: 158, distance: 22.0
click at [0, 158] on div "Create new document Select company Bunnings Group Limited Add new company Selec…" at bounding box center [784, 357] width 1568 height 630
drag, startPoint x: 97, startPoint y: 155, endPoint x: 5, endPoint y: 151, distance: 92.1
click at [5, 151] on div "Create new document Select company Bunnings Group Limited Add new company Selec…" at bounding box center [784, 357] width 1568 height 630
type input "8018/00125756"
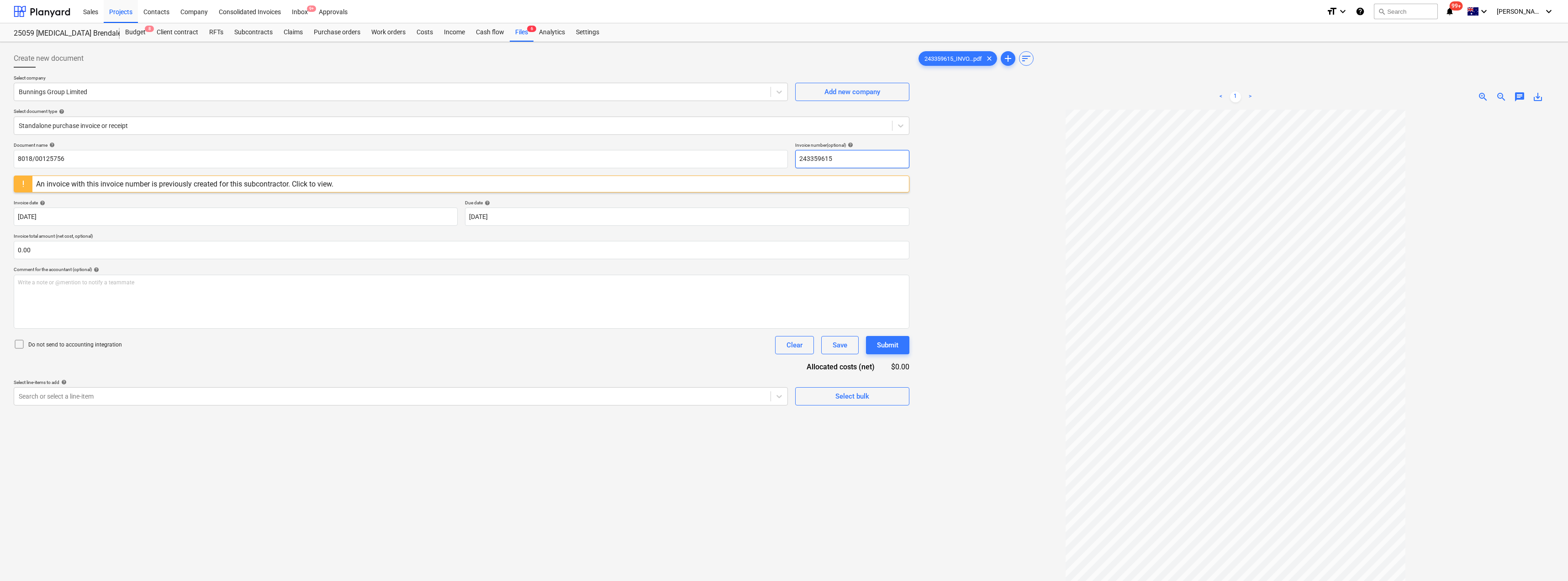
drag, startPoint x: 845, startPoint y: 159, endPoint x: 789, endPoint y: 158, distance: 56.0
click at [784, 158] on div "Document name help 8018/00125756 Invoice number (optional) help 243359615" at bounding box center [461, 155] width 896 height 26
paste input "8018/00125756"
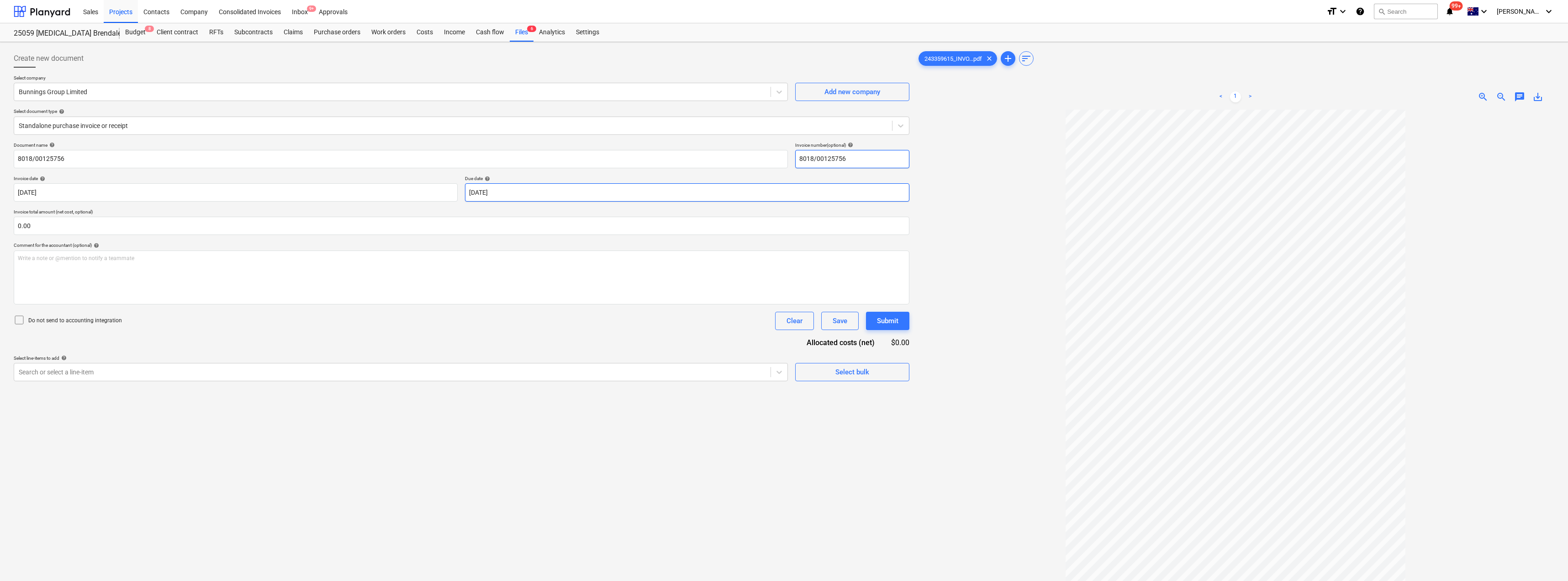
type input "8018/00125756"
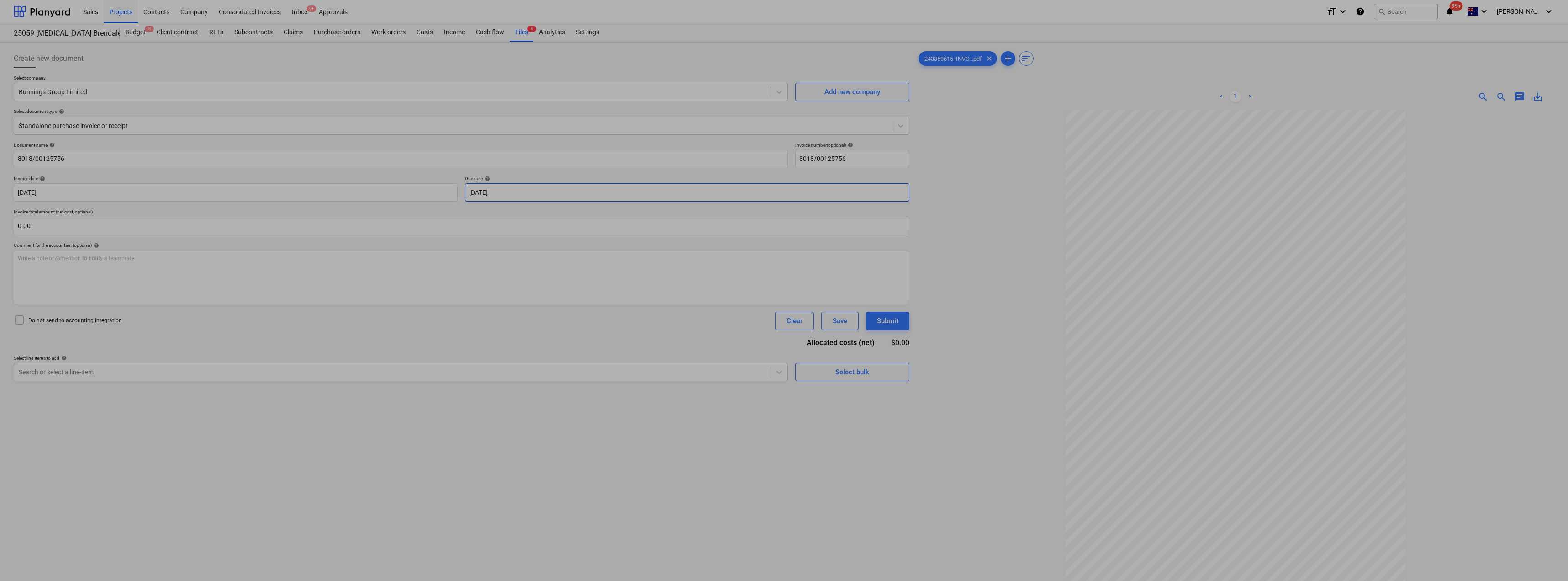
click at [517, 194] on body "Sales Projects Contacts Company Consolidated Invoices Inbox 9+ Approvals format…" at bounding box center [784, 290] width 1568 height 581
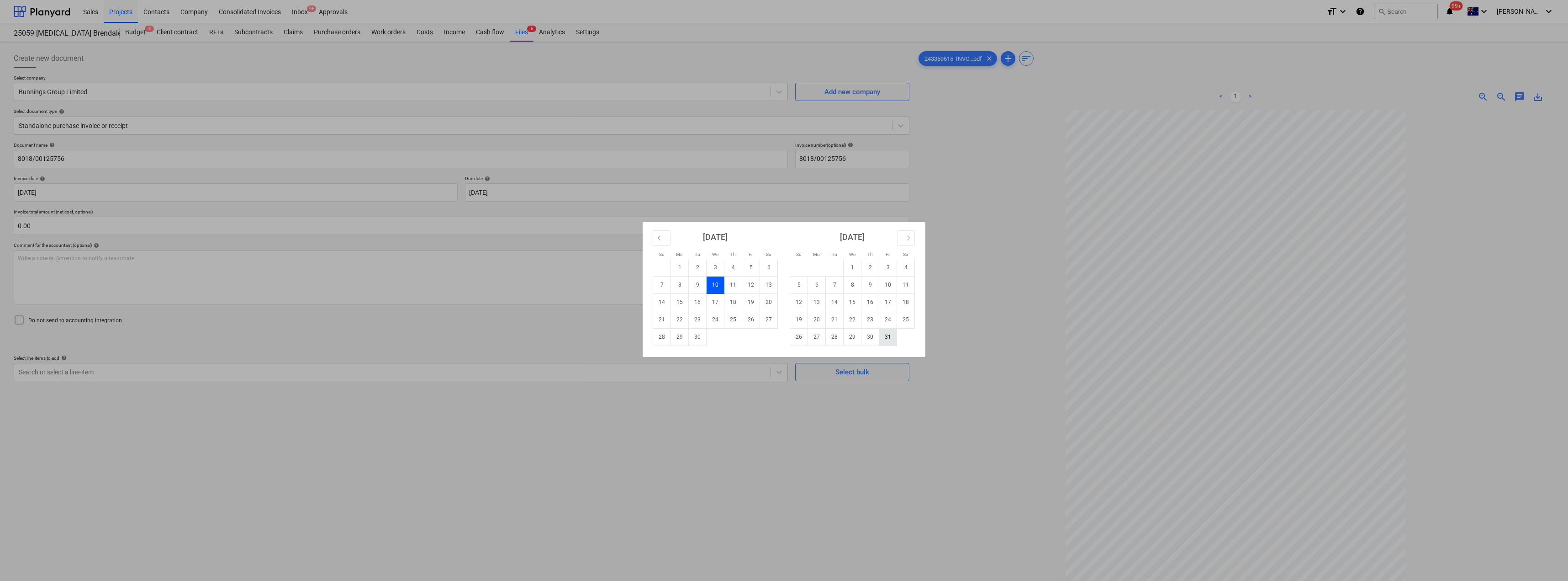
click at [784, 338] on td "31" at bounding box center [888, 336] width 18 height 17
type input "[DATE]"
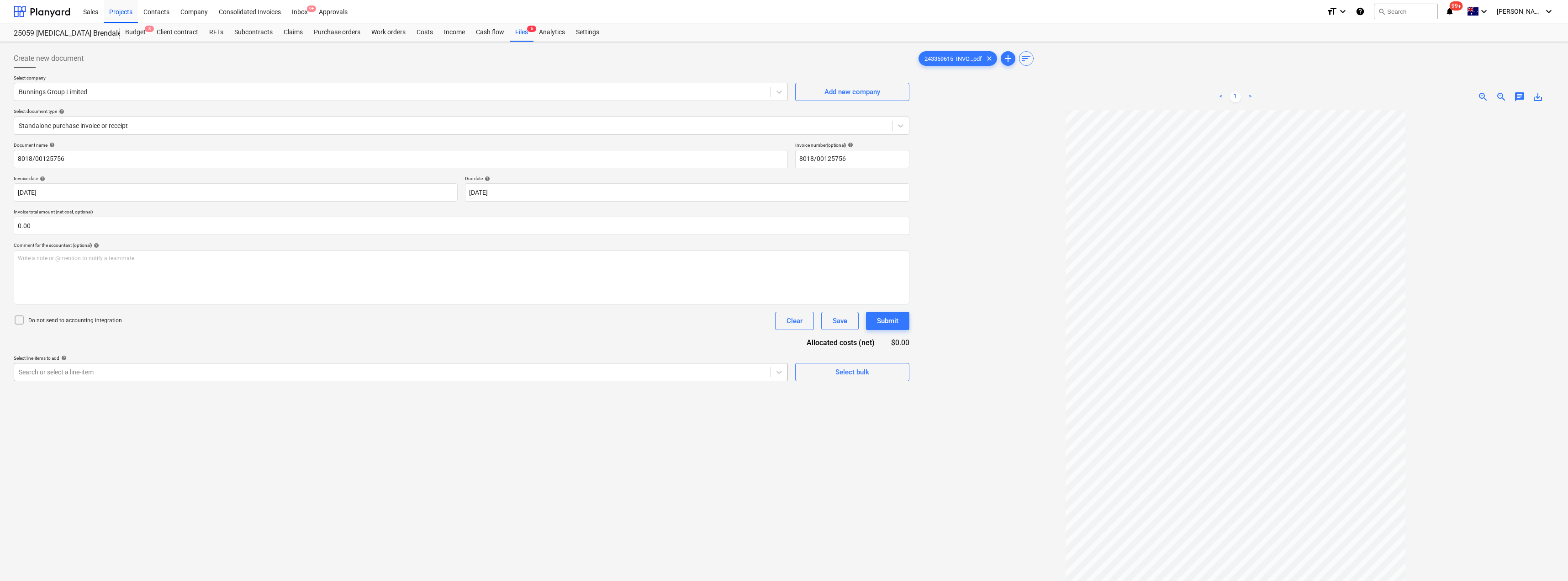
click at [81, 374] on div at bounding box center [392, 372] width 747 height 9
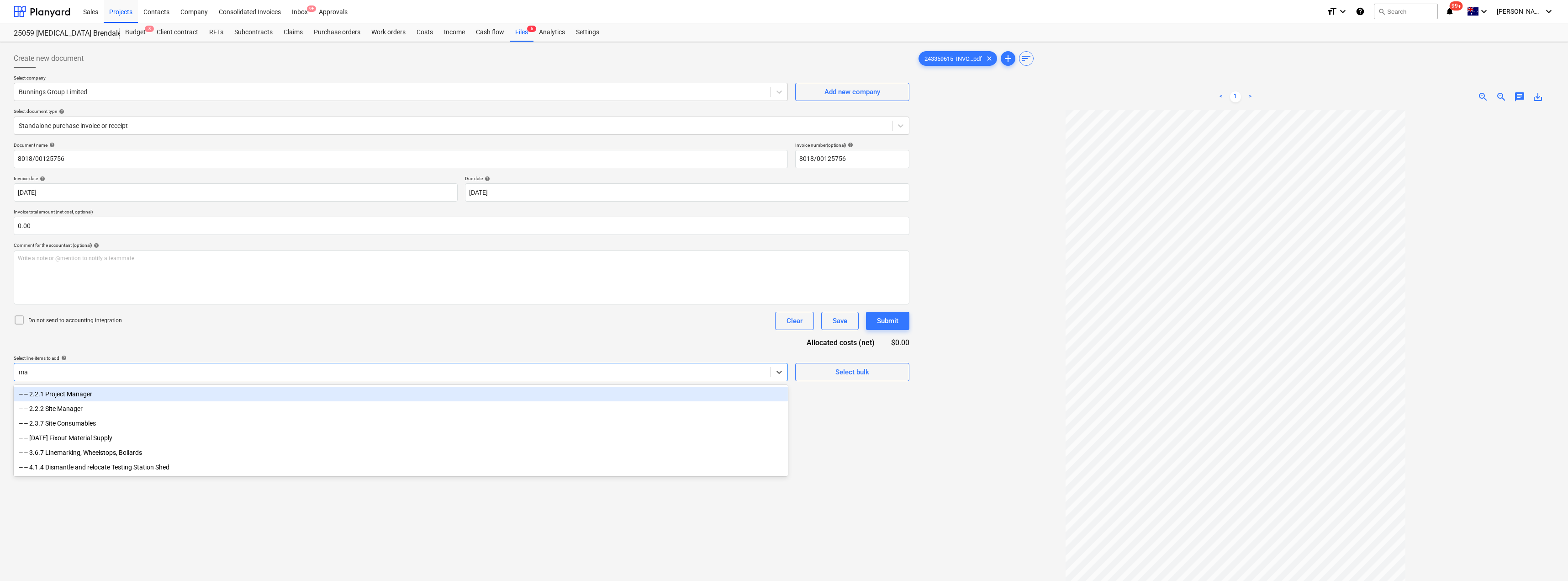
type input "mat"
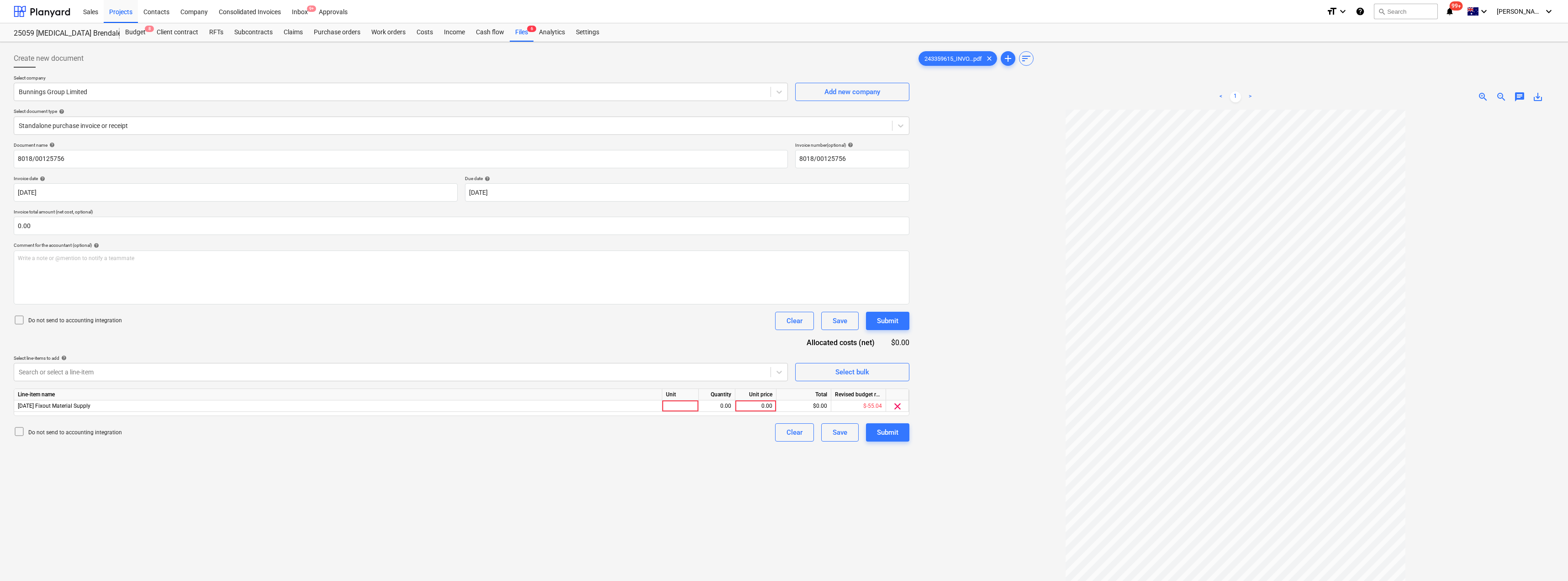
click at [261, 338] on div "Document name help 8018/00125756 Invoice number (optional) help 8018/00125756 I…" at bounding box center [461, 292] width 896 height 299
click at [681, 406] on div at bounding box center [680, 405] width 36 height 11
type input "Item"
type input "304.53"
click at [656, 457] on div "Create new document Select company Bunnings Group Limited Add new company Selec…" at bounding box center [462, 356] width 903 height 623
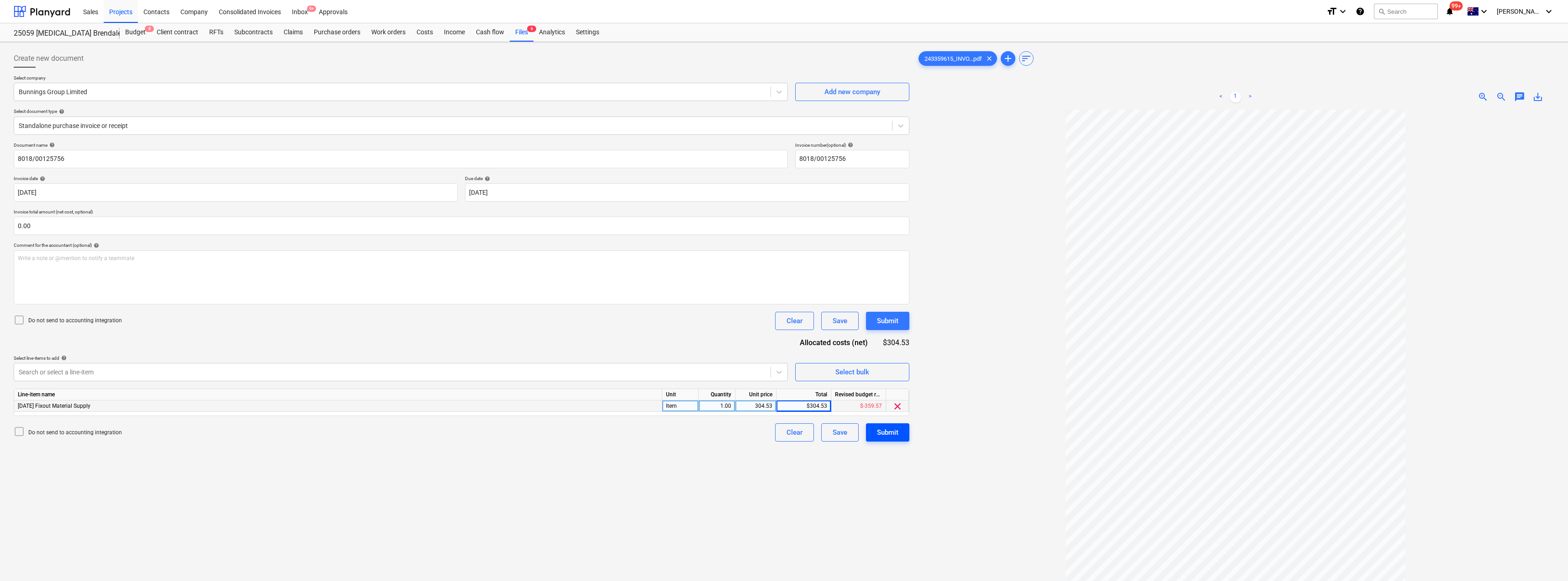
click at [784, 431] on div "Submit" at bounding box center [888, 432] width 22 height 12
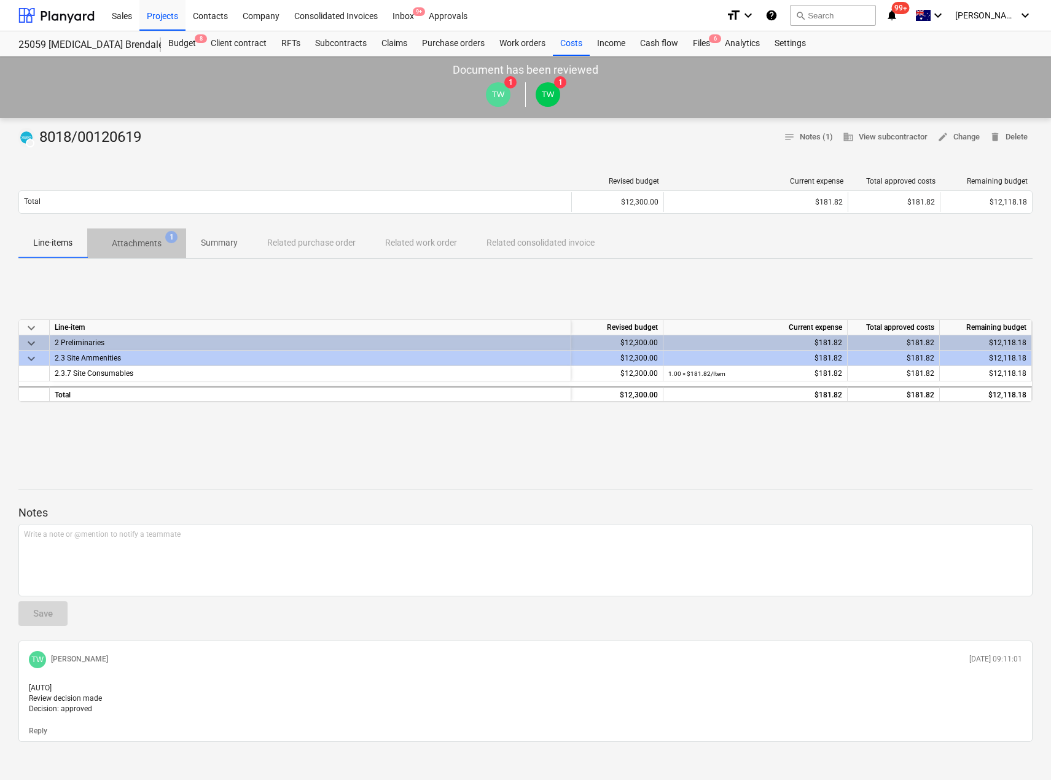
click at [158, 239] on p "Attachments" at bounding box center [137, 243] width 50 height 13
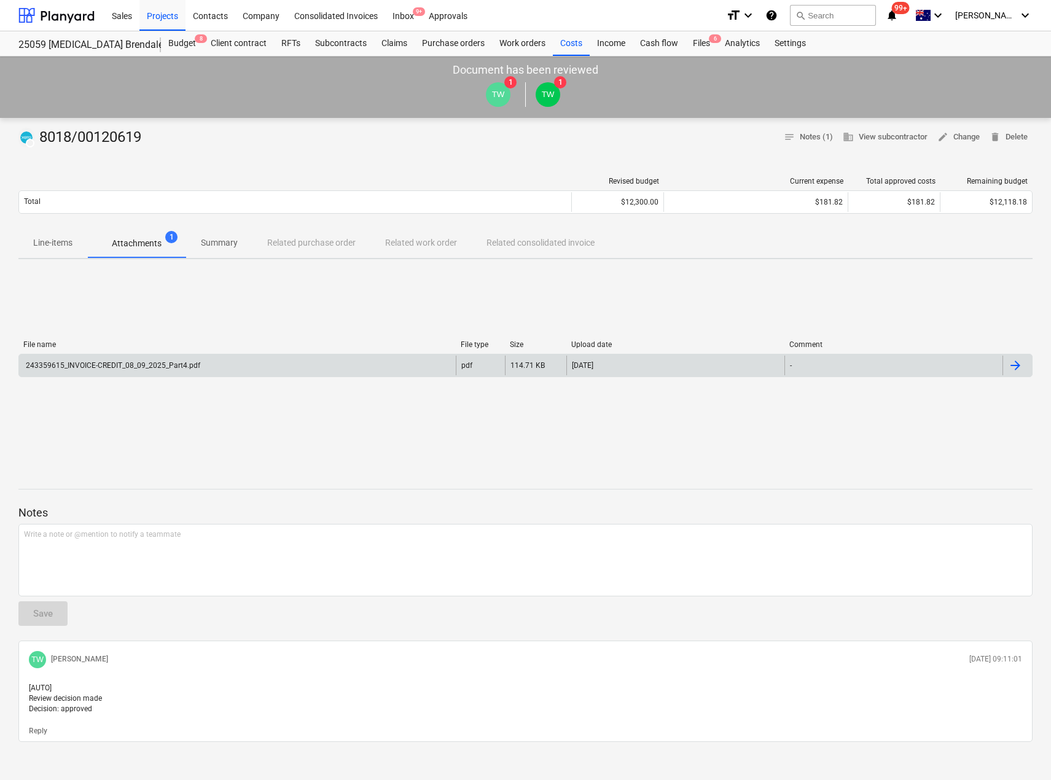
click at [109, 368] on div "243359615_INVOICE-CREDIT_08_09_2025_Part4.pdf" at bounding box center [112, 365] width 176 height 9
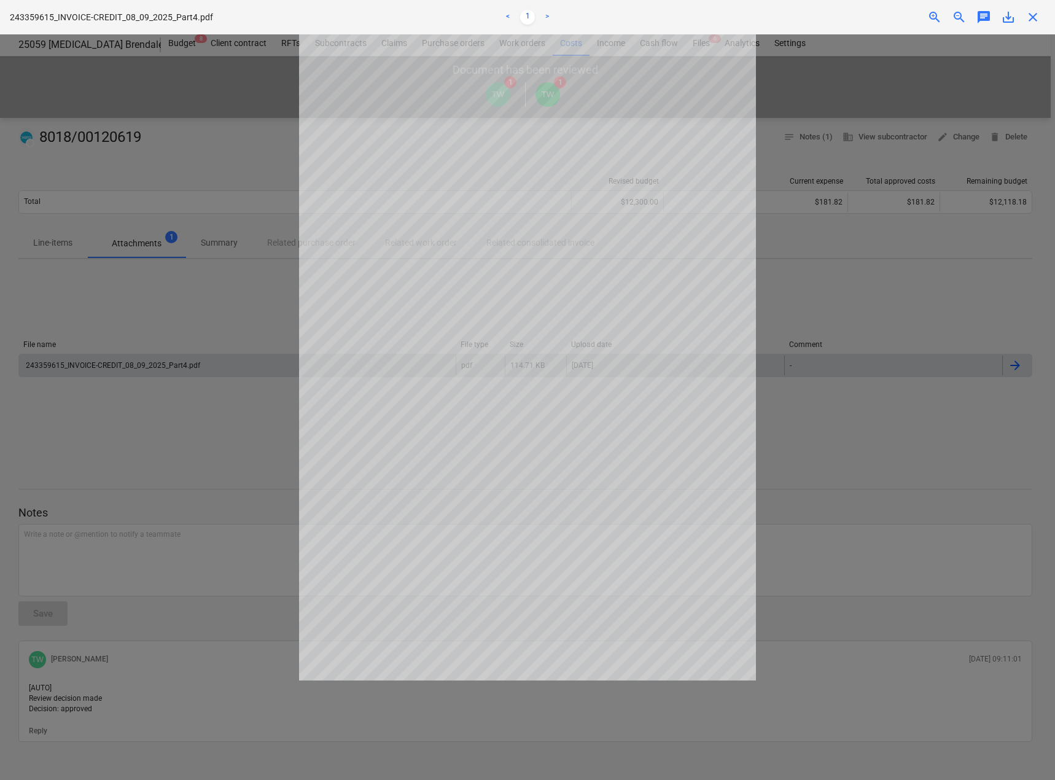
click at [1033, 18] on span "close" at bounding box center [1033, 17] width 15 height 15
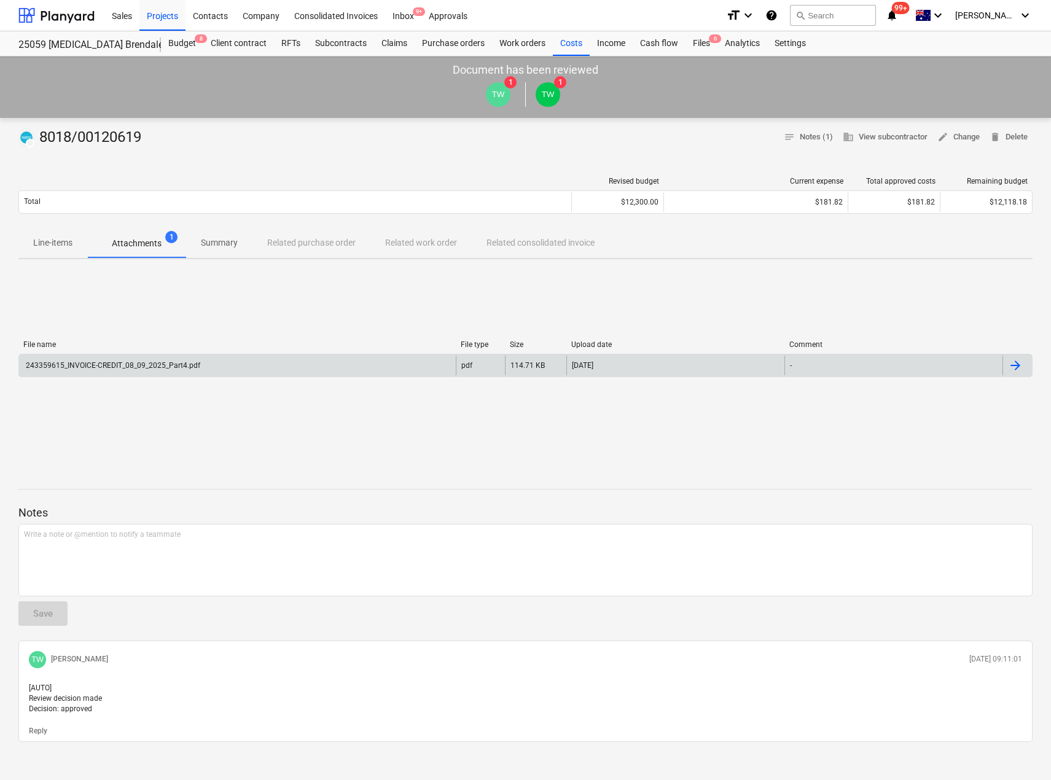
click at [211, 243] on p "Summary" at bounding box center [219, 243] width 37 height 13
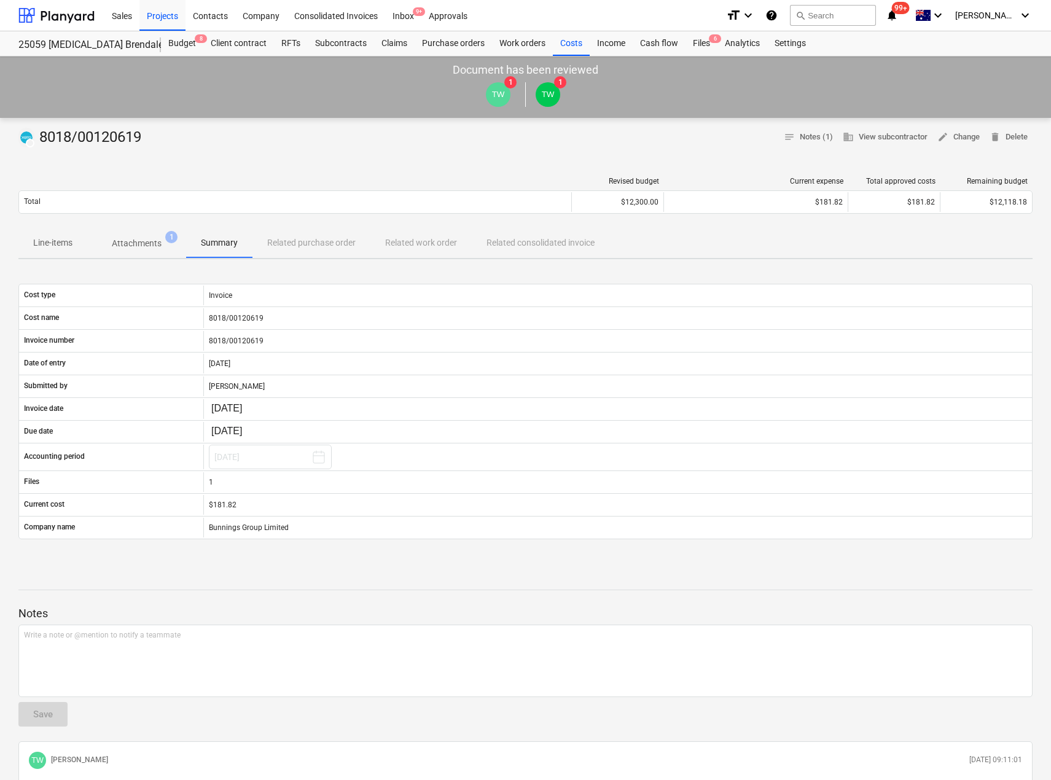
click at [314, 239] on div "Line-items Attachments 1 Summary Related purchase order Related work order Rela…" at bounding box center [525, 243] width 1014 height 29
click at [423, 240] on div "Line-items Attachments 1 Summary Related purchase order Related work order Rela…" at bounding box center [525, 243] width 1014 height 29
click at [532, 240] on div "Line-items Attachments 1 Summary Related purchase order Related work order Rela…" at bounding box center [525, 243] width 1014 height 29
click at [810, 131] on span "notes Notes (1)" at bounding box center [808, 137] width 49 height 14
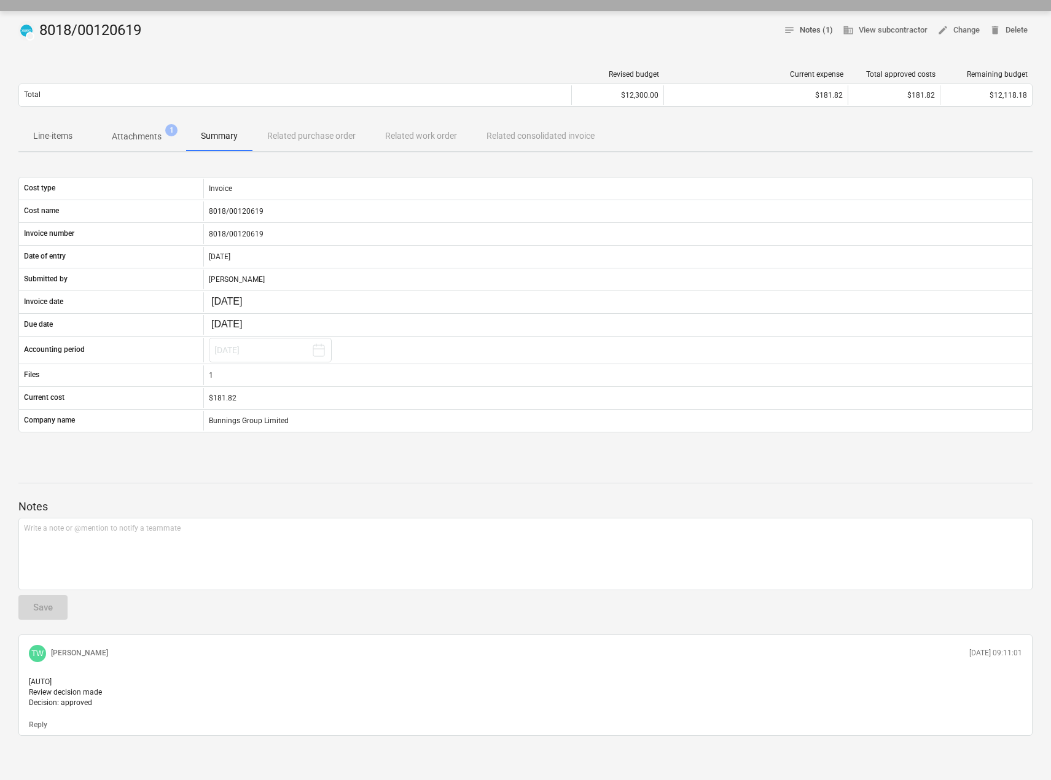
scroll to position [123, 0]
